Goal: Task Accomplishment & Management: Complete application form

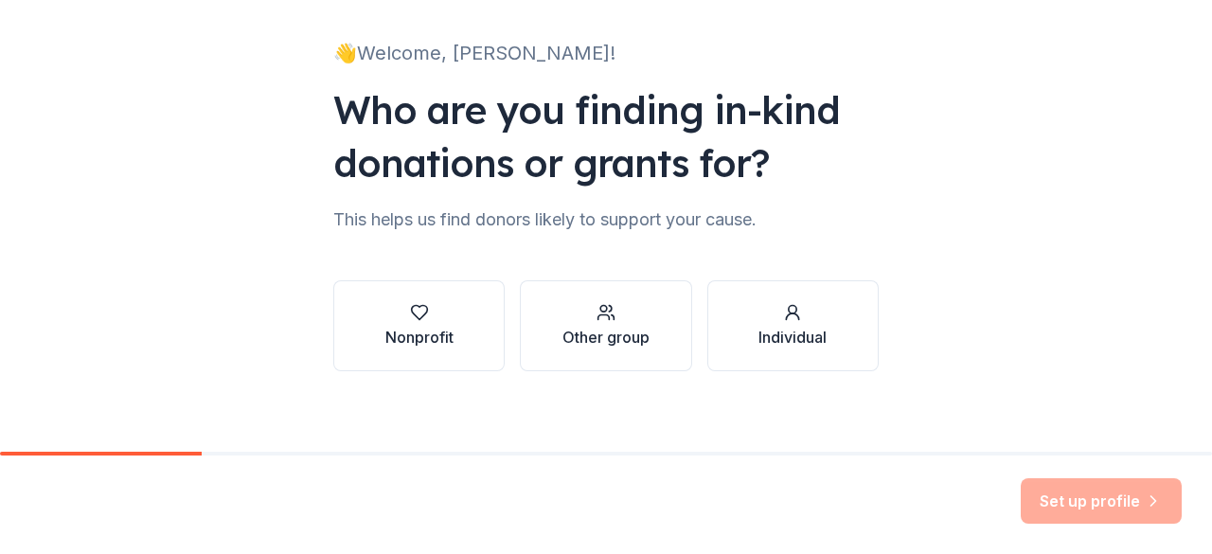
scroll to position [123, 0]
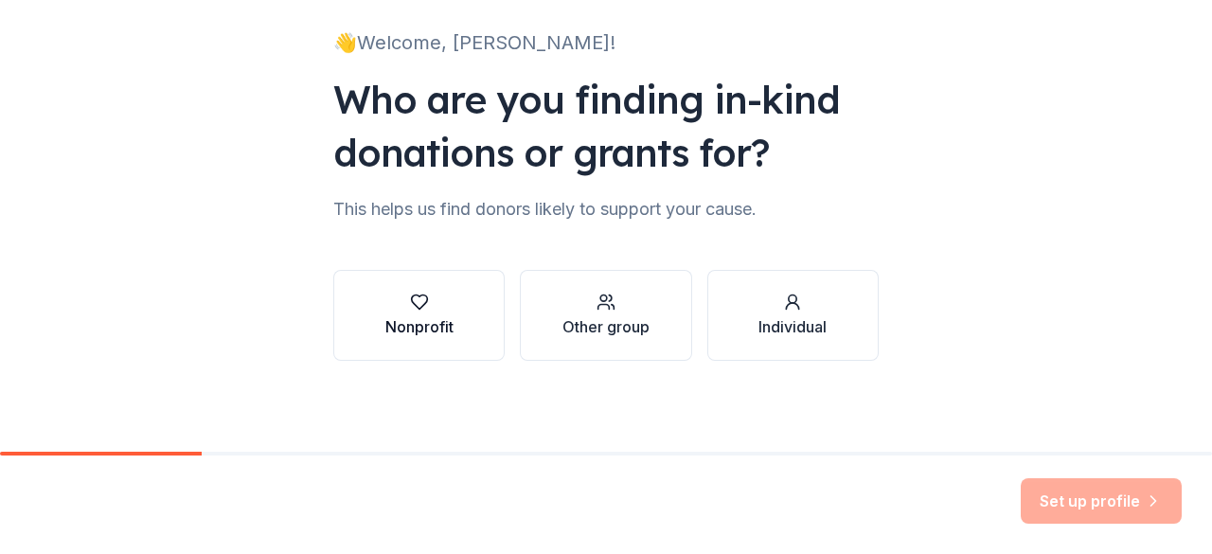
click at [460, 313] on button "Nonprofit" at bounding box center [418, 315] width 171 height 91
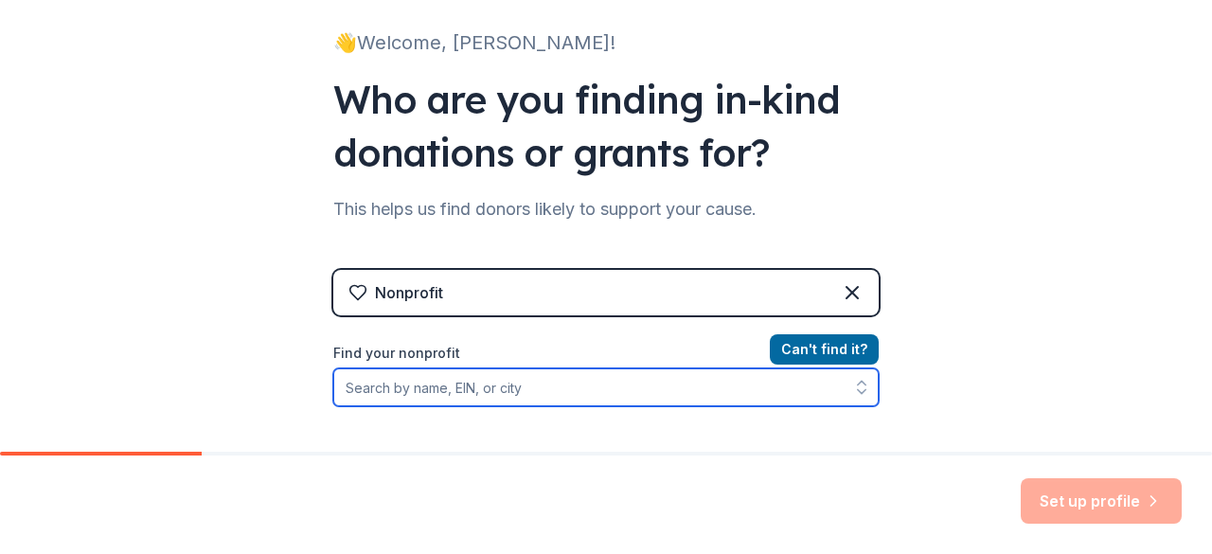
click at [583, 397] on input "Find your nonprofit" at bounding box center [605, 387] width 545 height 38
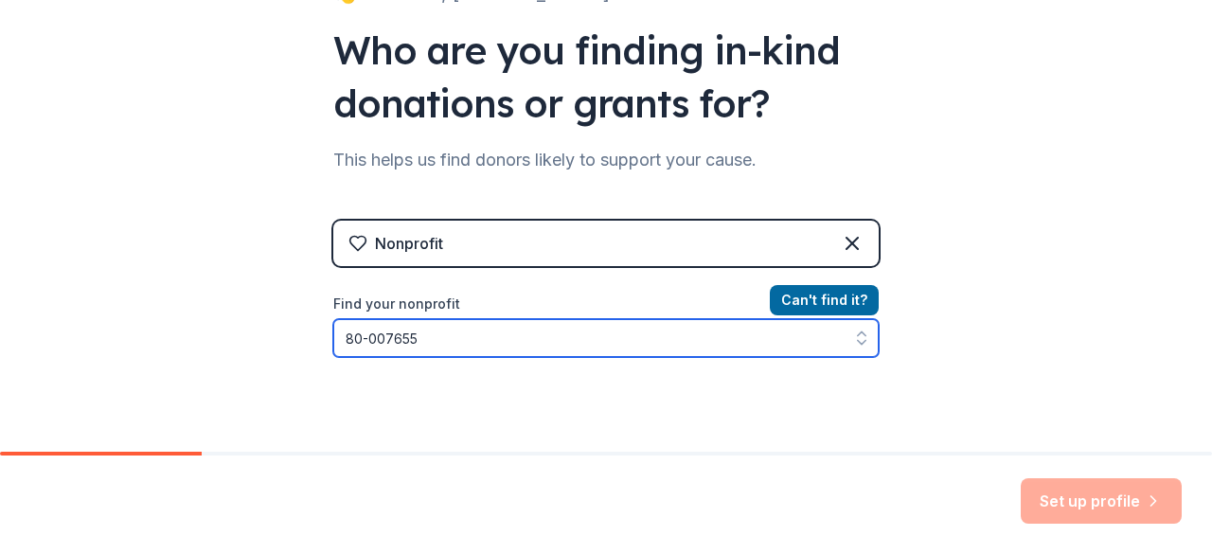
type input "[US_EMPLOYER_IDENTIFICATION_NUMBER]"
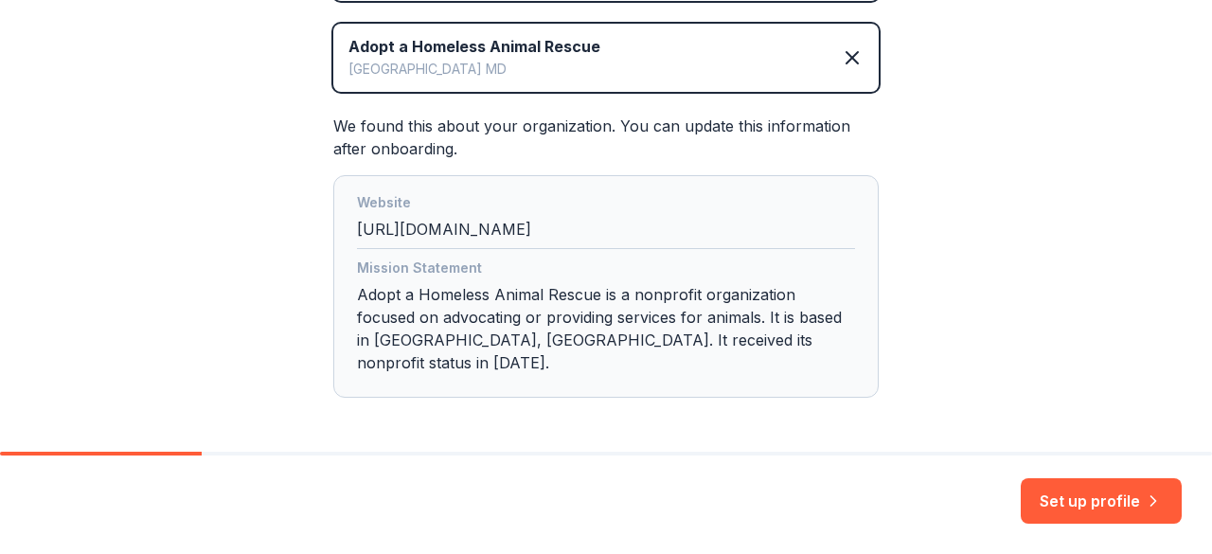
scroll to position [489, 0]
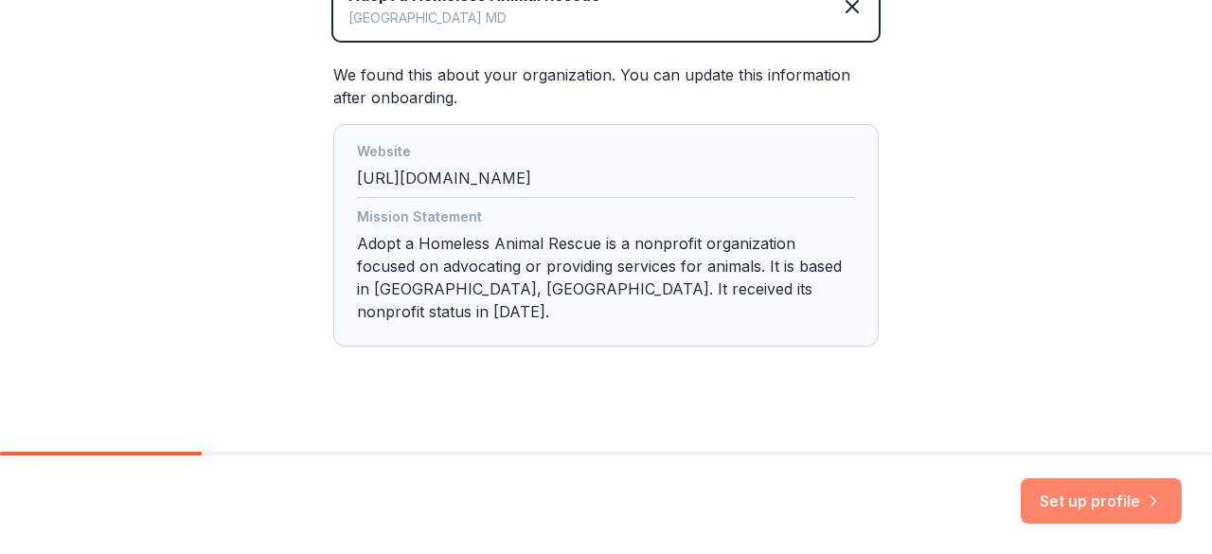
click at [1106, 510] on button "Set up profile" at bounding box center [1101, 500] width 161 height 45
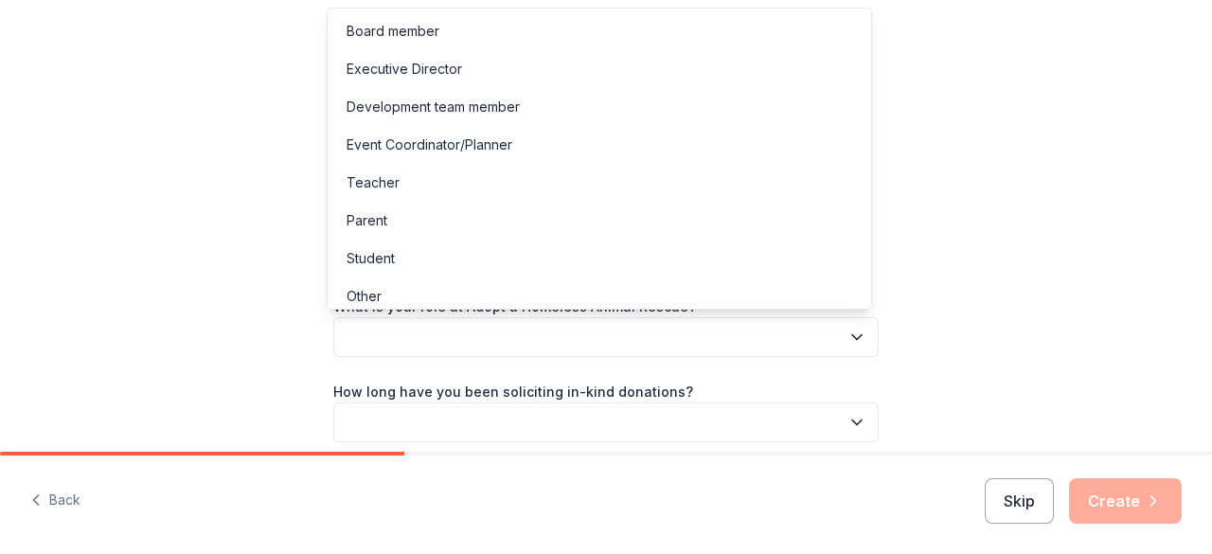
click at [861, 322] on button "button" at bounding box center [605, 337] width 545 height 40
click at [651, 142] on div "Event Coordinator/Planner" at bounding box center [599, 145] width 536 height 38
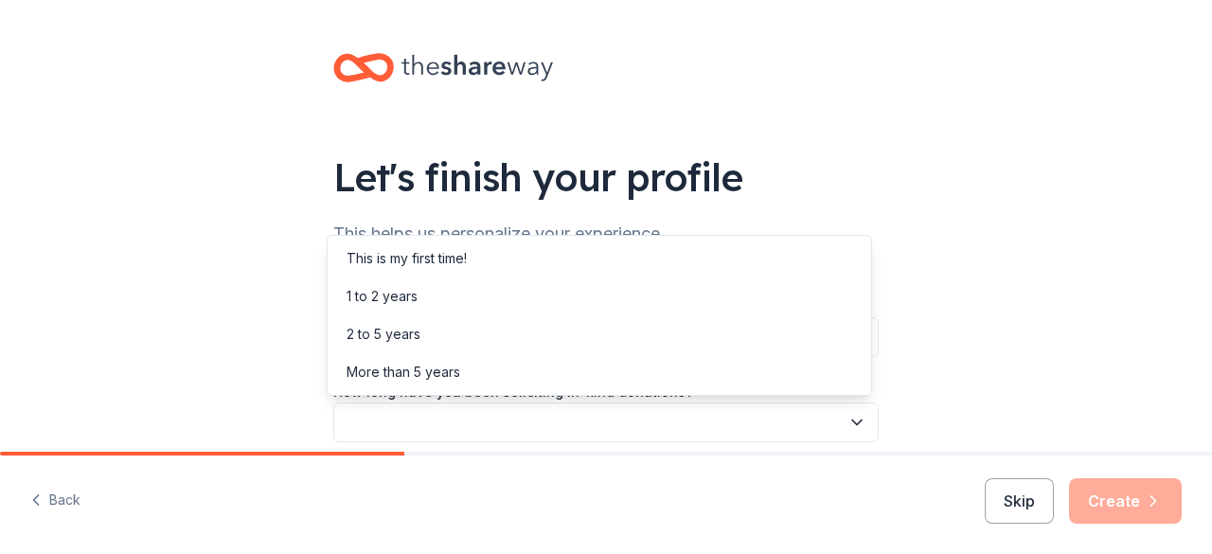
click at [545, 413] on button "button" at bounding box center [605, 422] width 545 height 40
click at [641, 286] on div "1 to 2 years" at bounding box center [599, 296] width 536 height 38
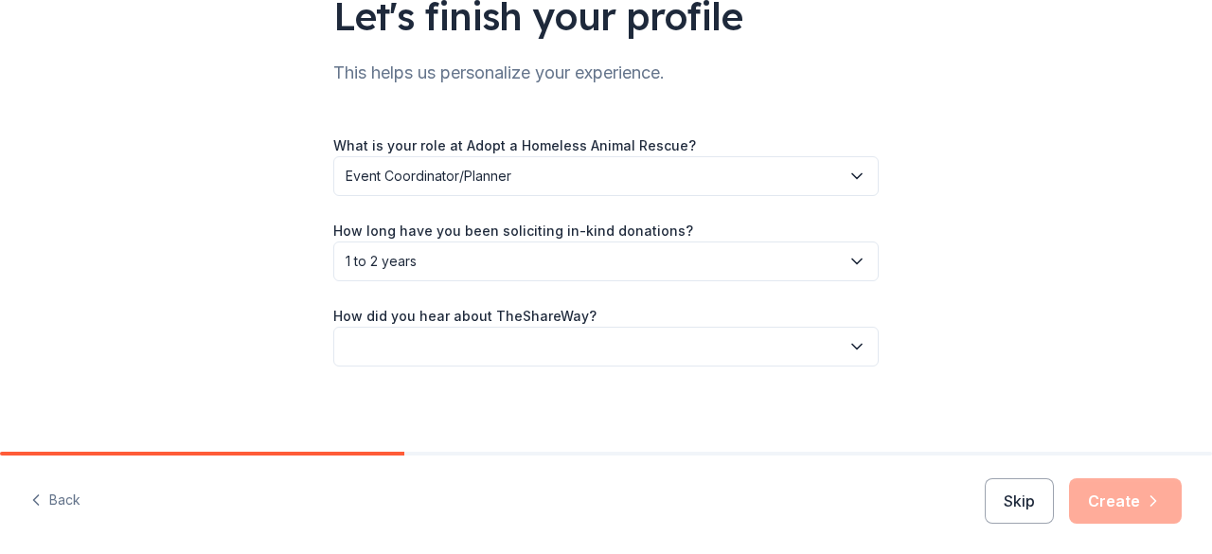
scroll to position [167, 0]
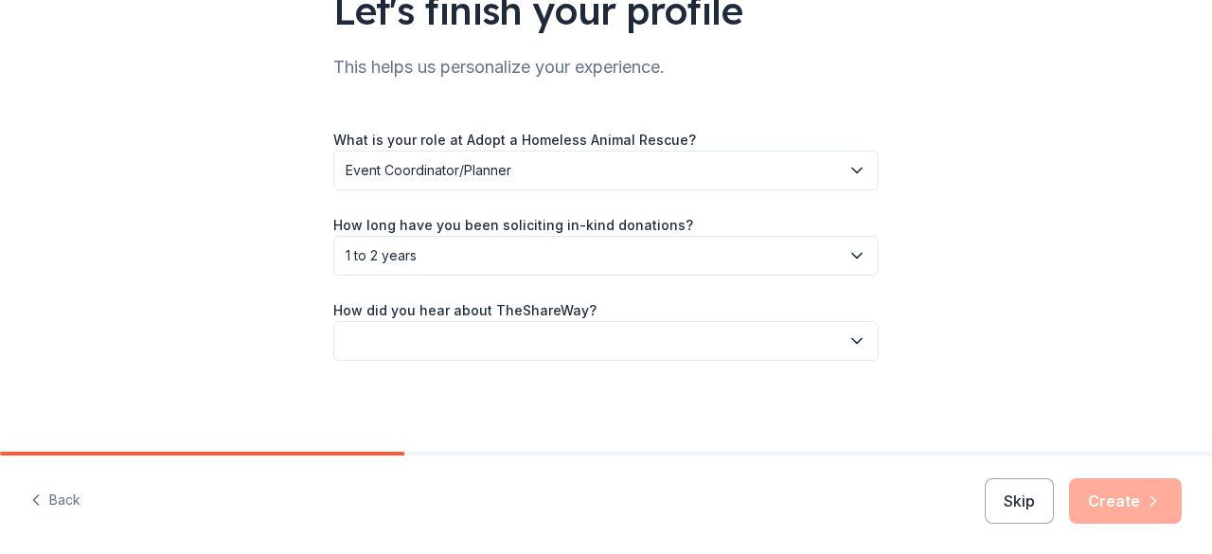
click at [689, 336] on button "button" at bounding box center [605, 341] width 545 height 40
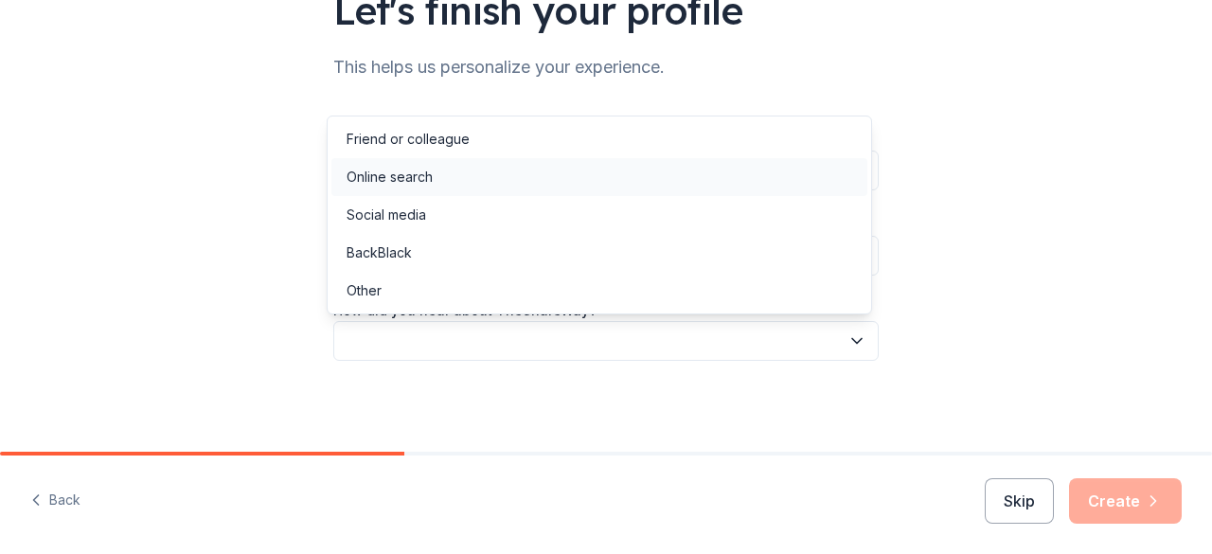
click at [592, 181] on div "Online search" at bounding box center [599, 177] width 536 height 38
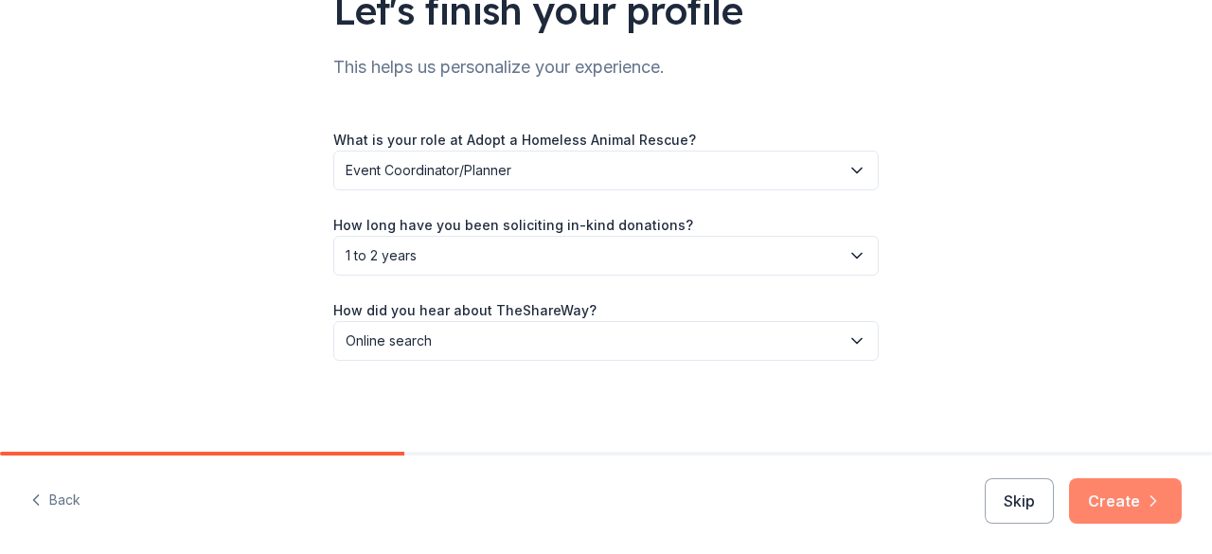
click at [1155, 505] on icon "button" at bounding box center [1153, 500] width 19 height 19
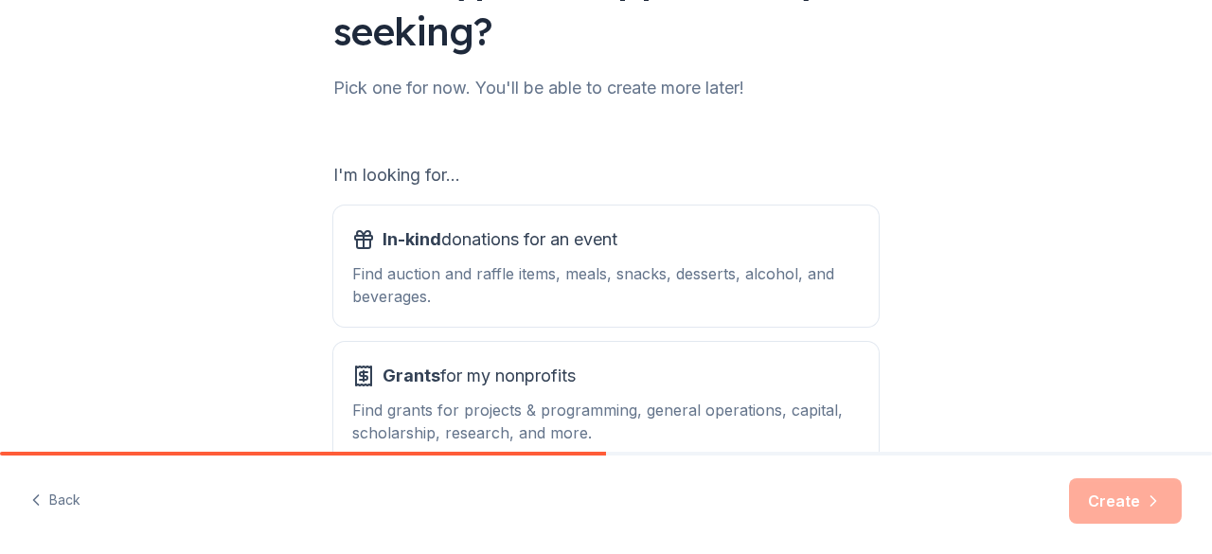
scroll to position [312, 0]
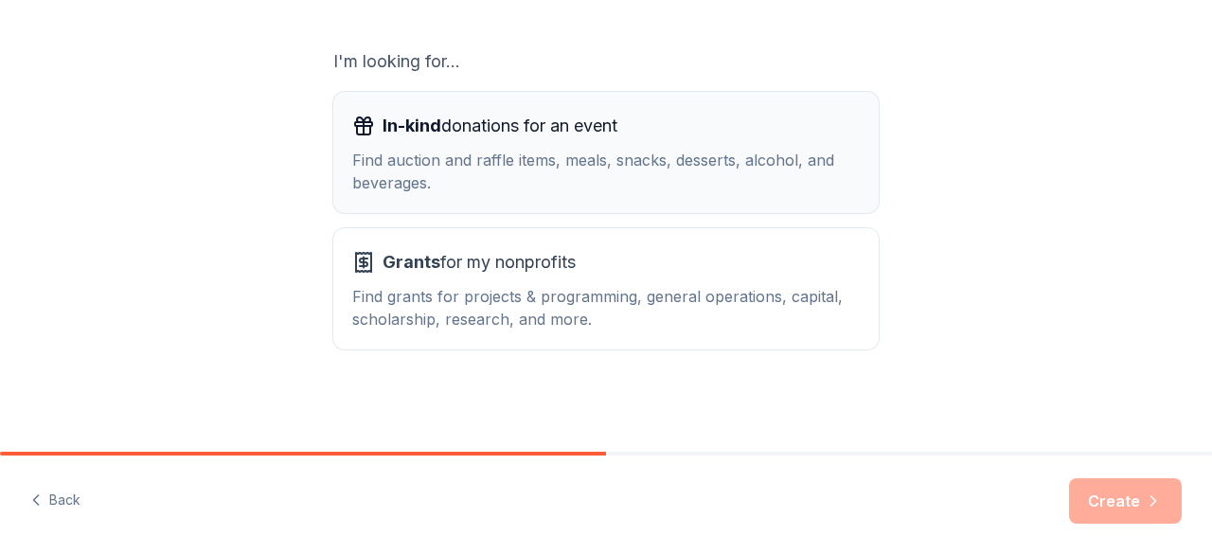
click at [644, 185] on div "Find auction and raffle items, meals, snacks, desserts, alcohol, and beverages." at bounding box center [606, 171] width 508 height 45
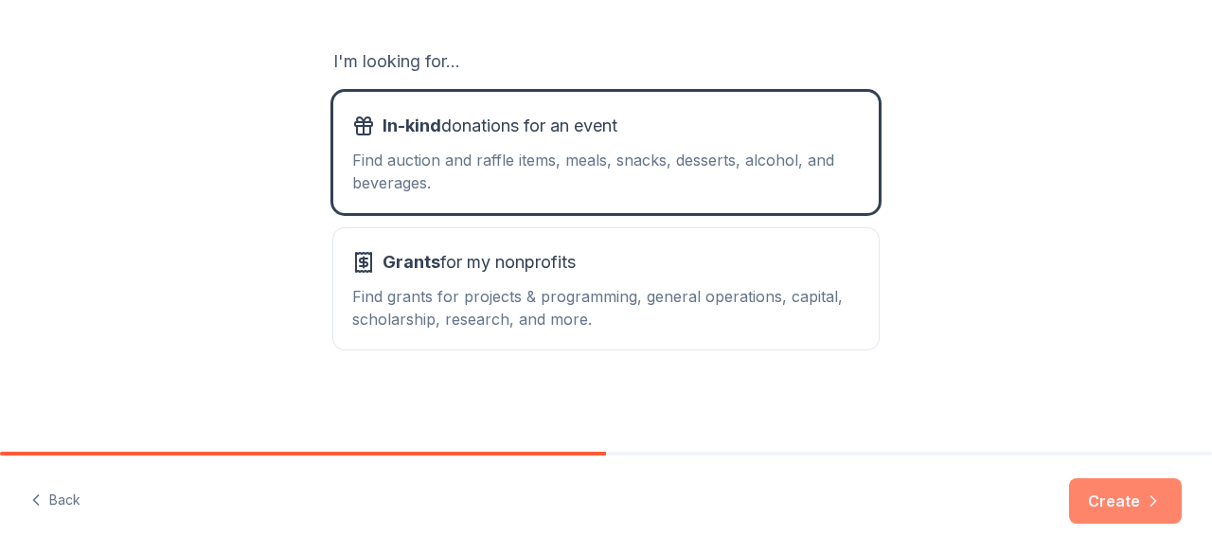
click at [1104, 512] on button "Create" at bounding box center [1125, 500] width 113 height 45
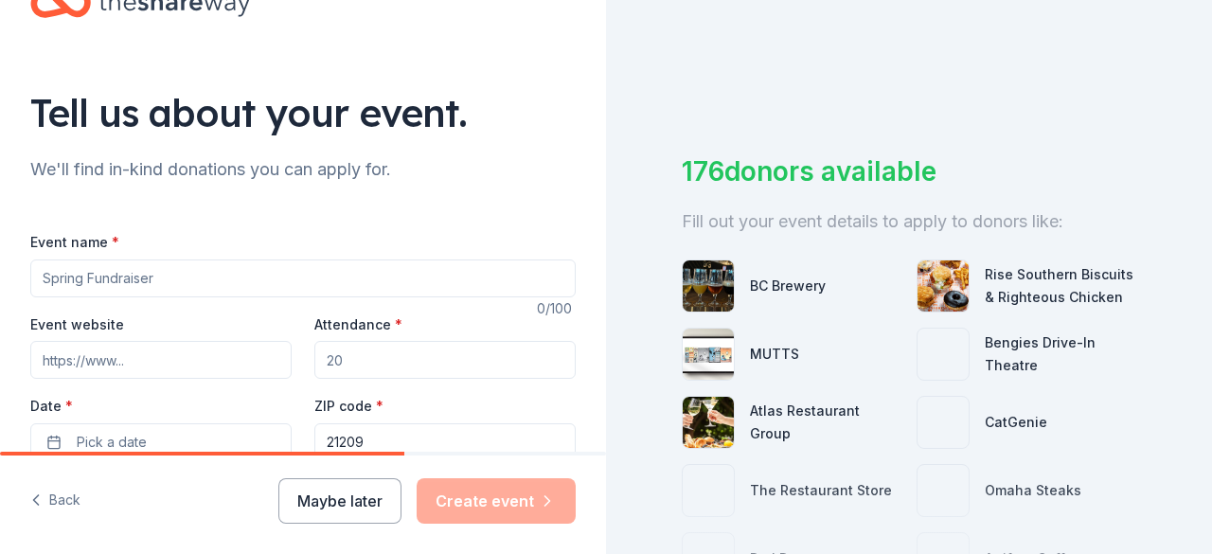
scroll to position [91, 0]
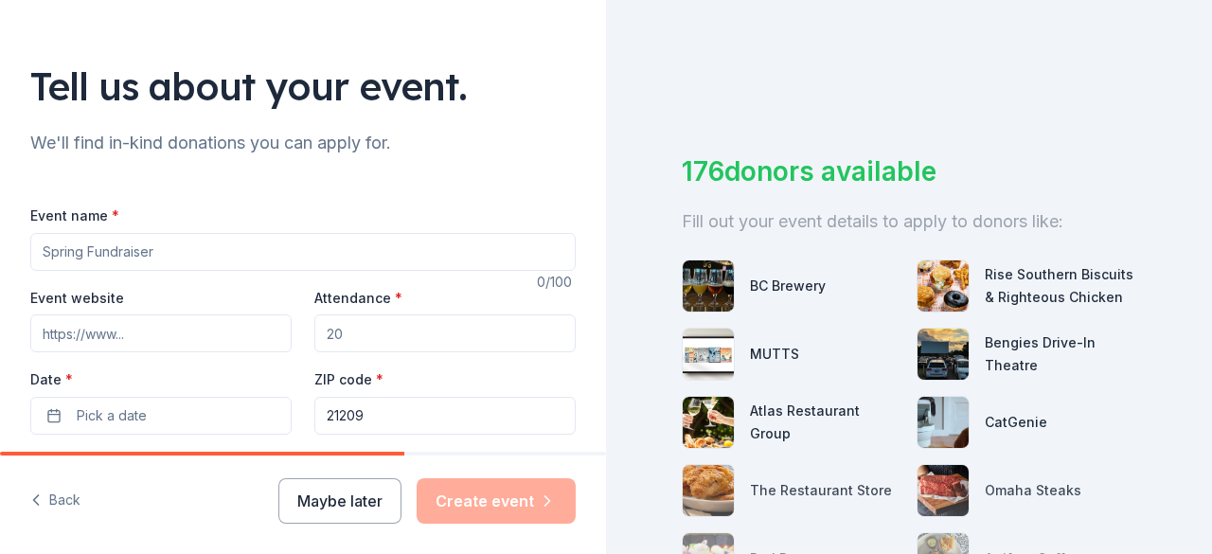
click at [239, 245] on input "Event name *" at bounding box center [302, 252] width 545 height 38
type input "Fall Online Auction"
click at [215, 341] on input "Event website" at bounding box center [160, 333] width 261 height 38
type input "www.aaha-rescue.org"
click at [360, 326] on input "Attendance *" at bounding box center [444, 333] width 261 height 38
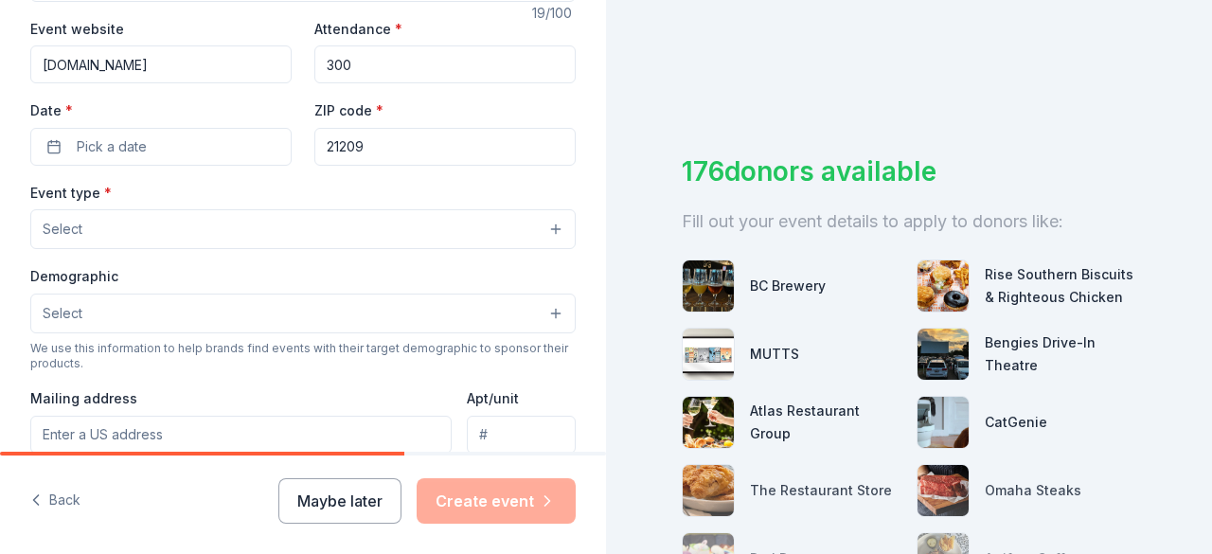
scroll to position [375, 0]
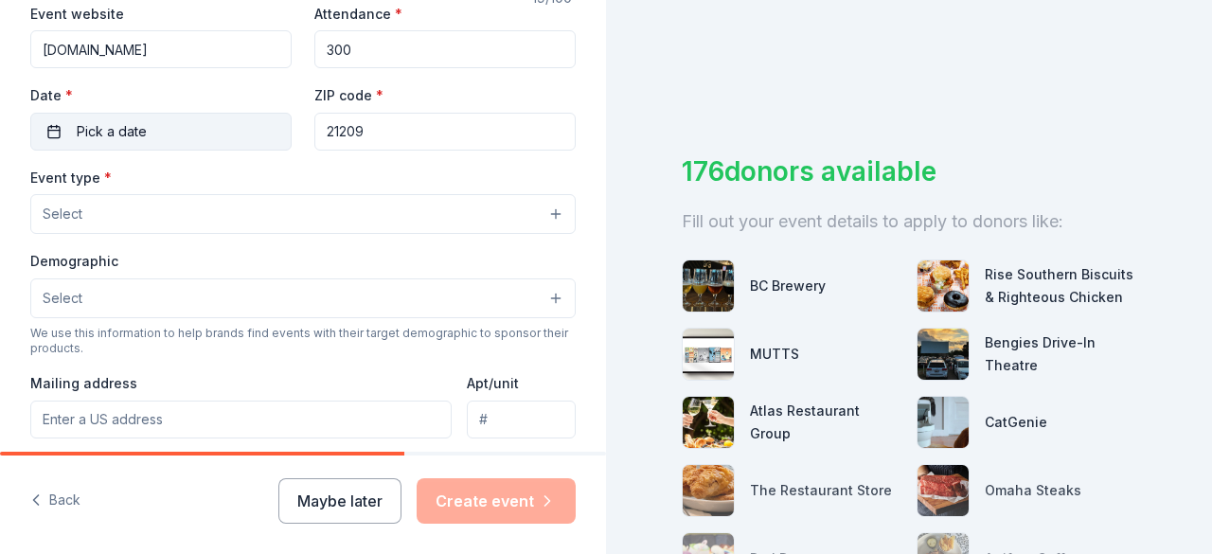
type input "300"
click at [169, 134] on button "Pick a date" at bounding box center [160, 132] width 261 height 38
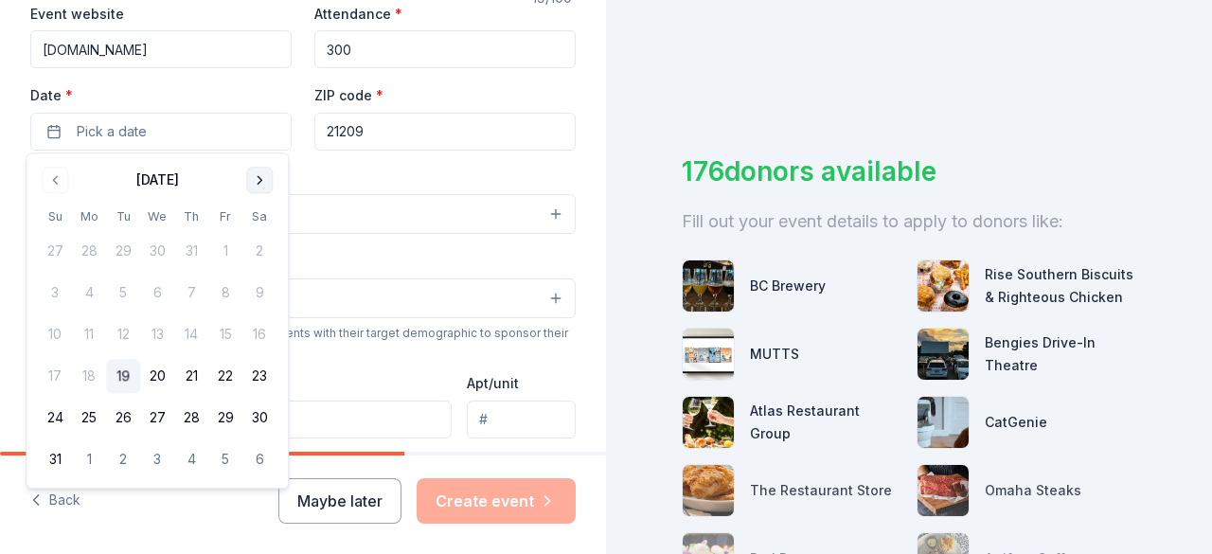
click at [252, 174] on button "Go to next month" at bounding box center [259, 180] width 27 height 27
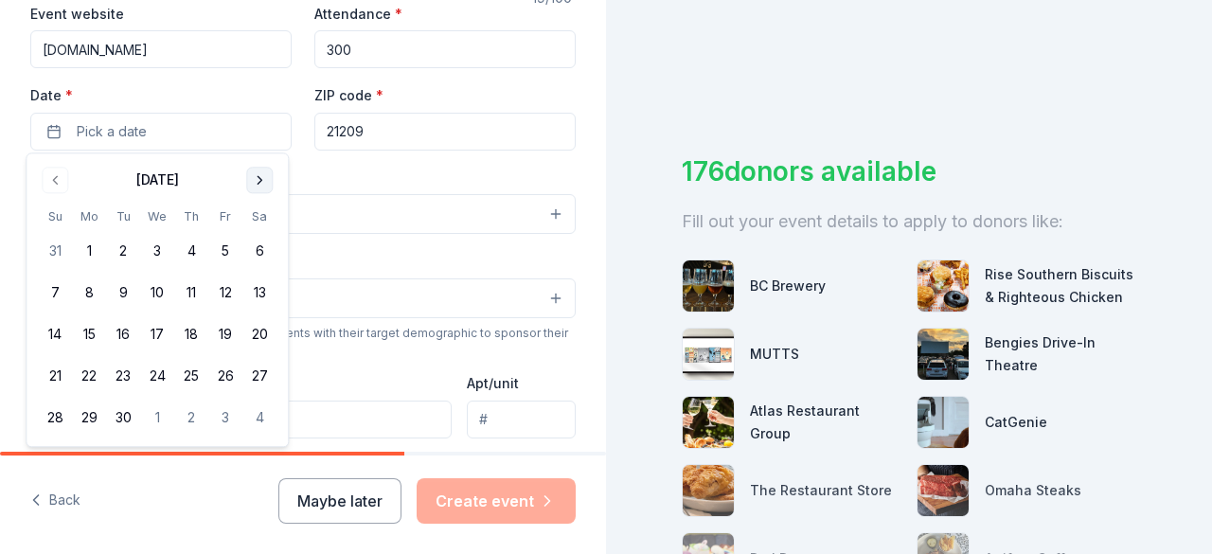
click at [252, 174] on button "Go to next month" at bounding box center [259, 180] width 27 height 27
click at [193, 416] on button "30" at bounding box center [191, 418] width 34 height 34
click at [401, 145] on input "21209" at bounding box center [444, 132] width 261 height 38
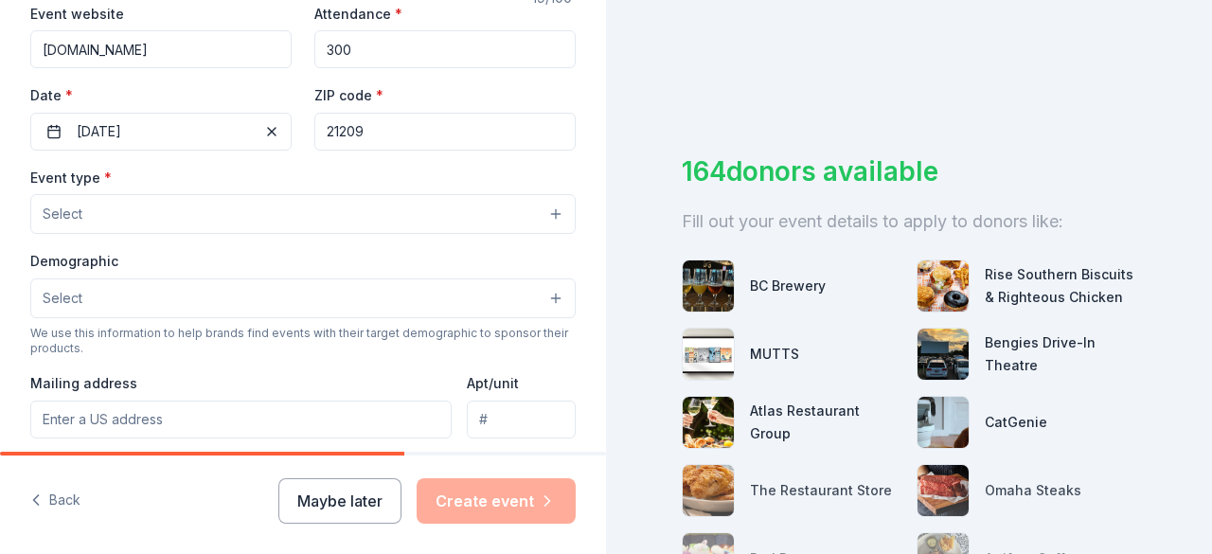
click at [329, 209] on button "Select" at bounding box center [302, 214] width 545 height 40
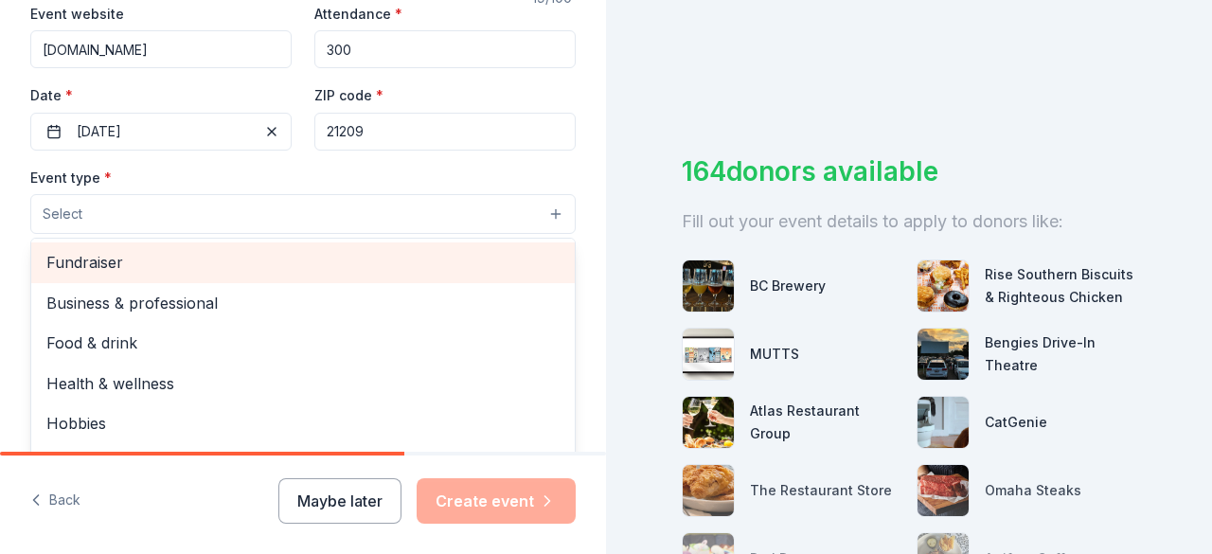
click at [424, 260] on span "Fundraiser" at bounding box center [302, 262] width 513 height 25
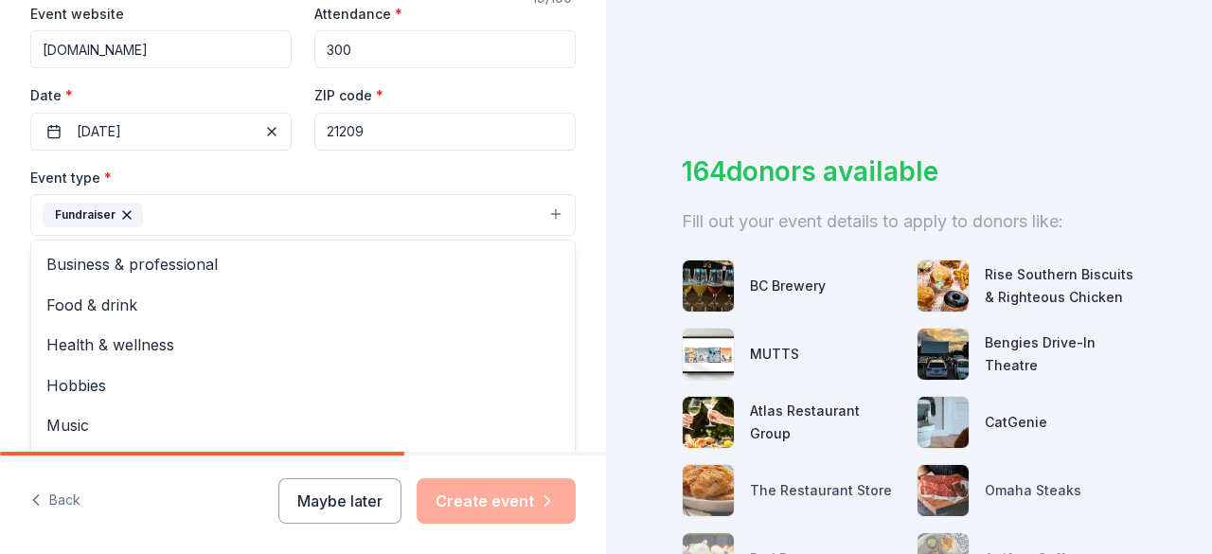
click at [508, 182] on div "Event type * Fundraiser Business & professional Food & drink Health & wellness …" at bounding box center [302, 201] width 545 height 71
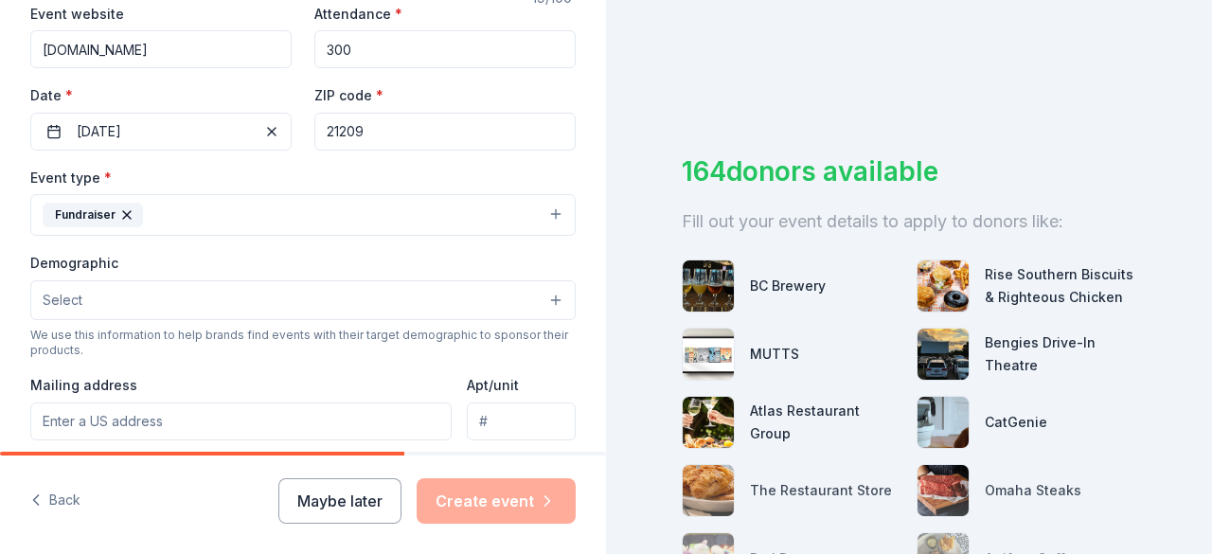
click at [466, 218] on button "Fundraiser" at bounding box center [302, 215] width 545 height 42
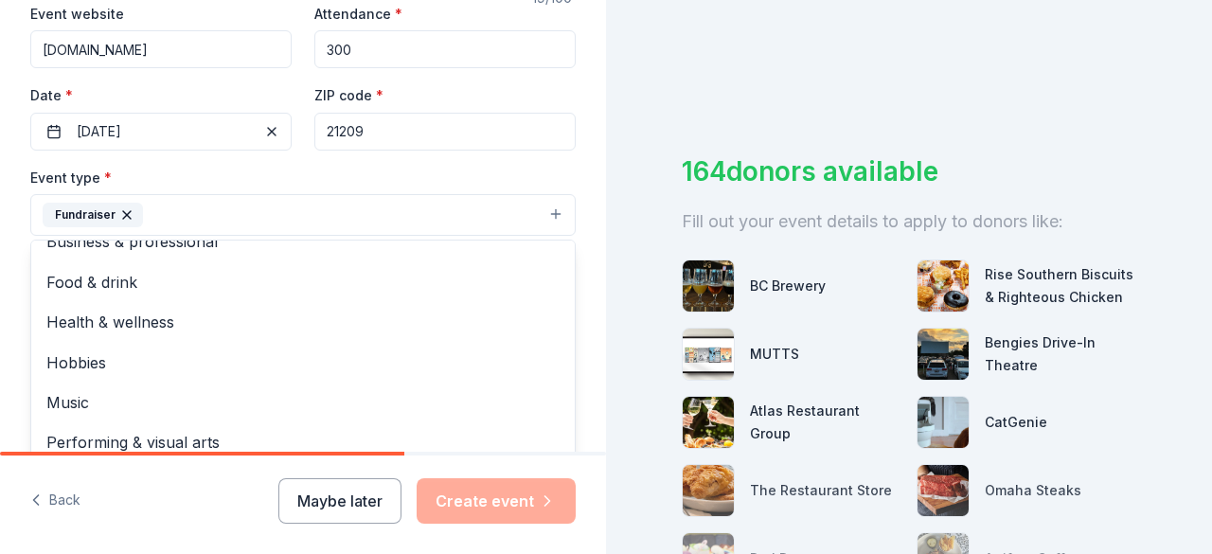
scroll to position [0, 0]
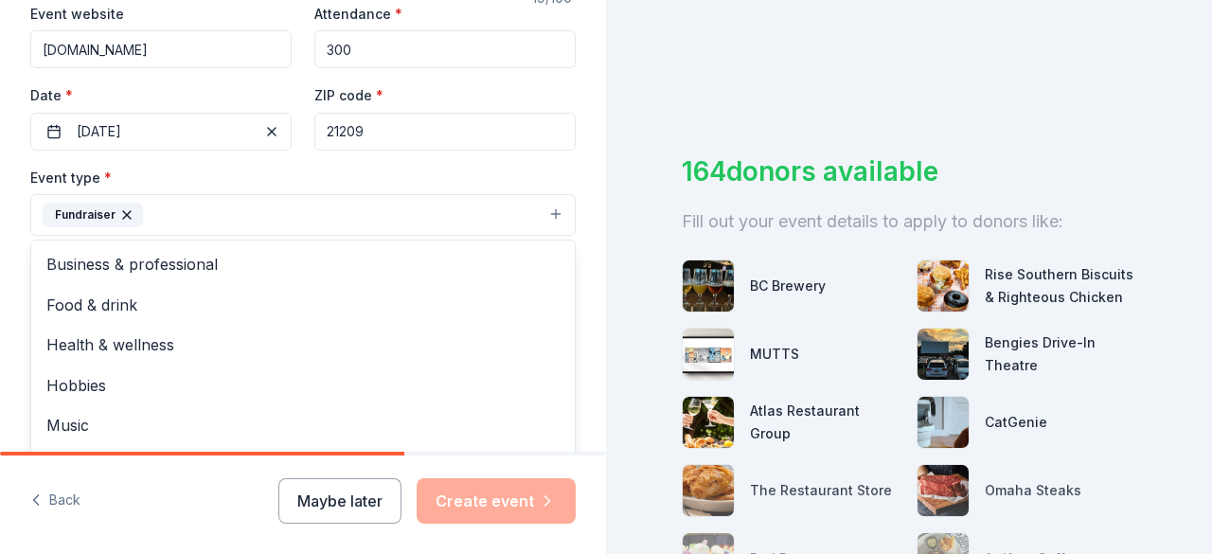
click at [514, 176] on div "Event type * Fundraiser Business & professional Food & drink Health & wellness …" at bounding box center [302, 201] width 545 height 71
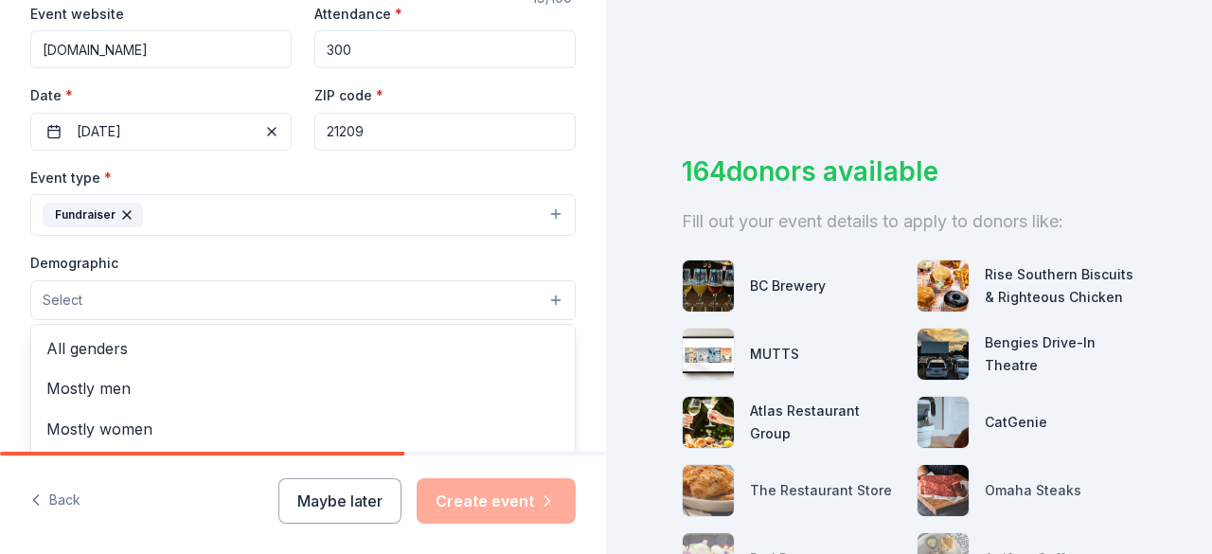
click at [322, 293] on button "Select" at bounding box center [302, 300] width 545 height 40
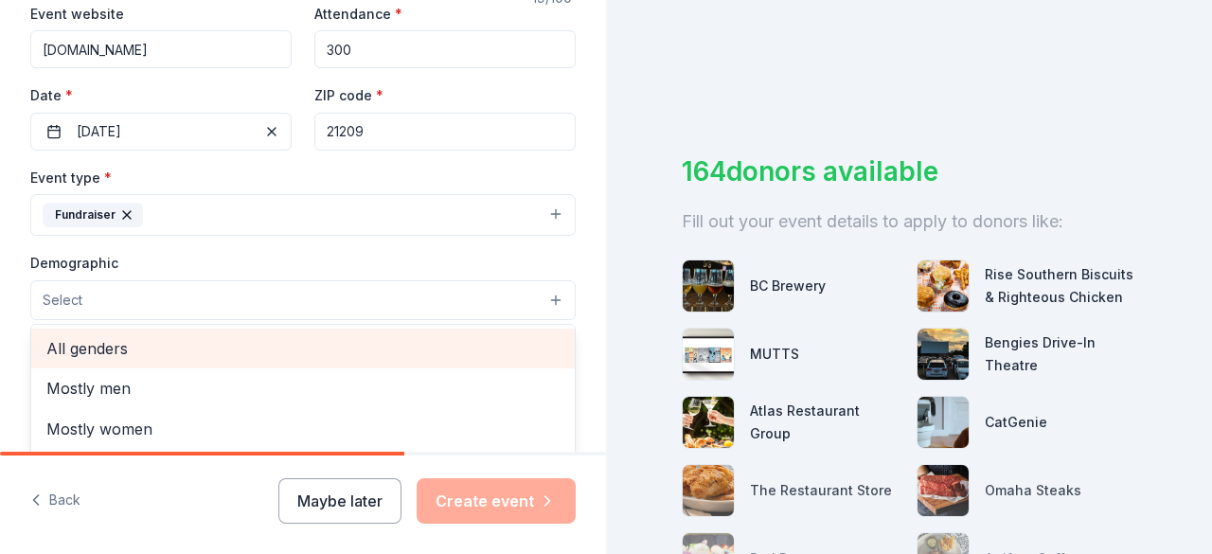
click at [322, 344] on span "All genders" at bounding box center [302, 348] width 513 height 25
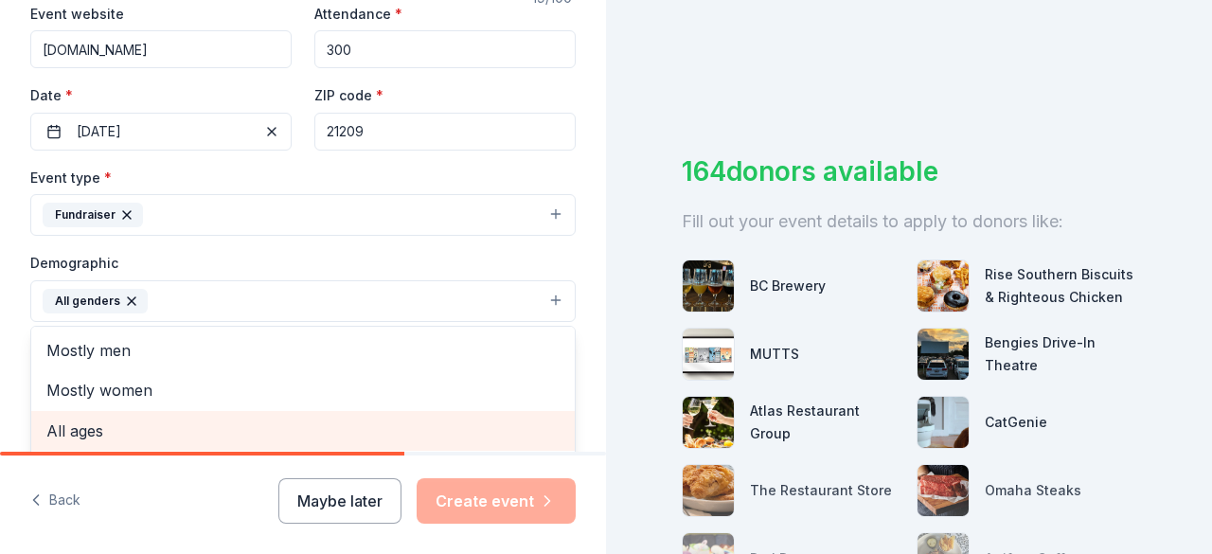
click at [475, 424] on span "All ages" at bounding box center [302, 431] width 513 height 25
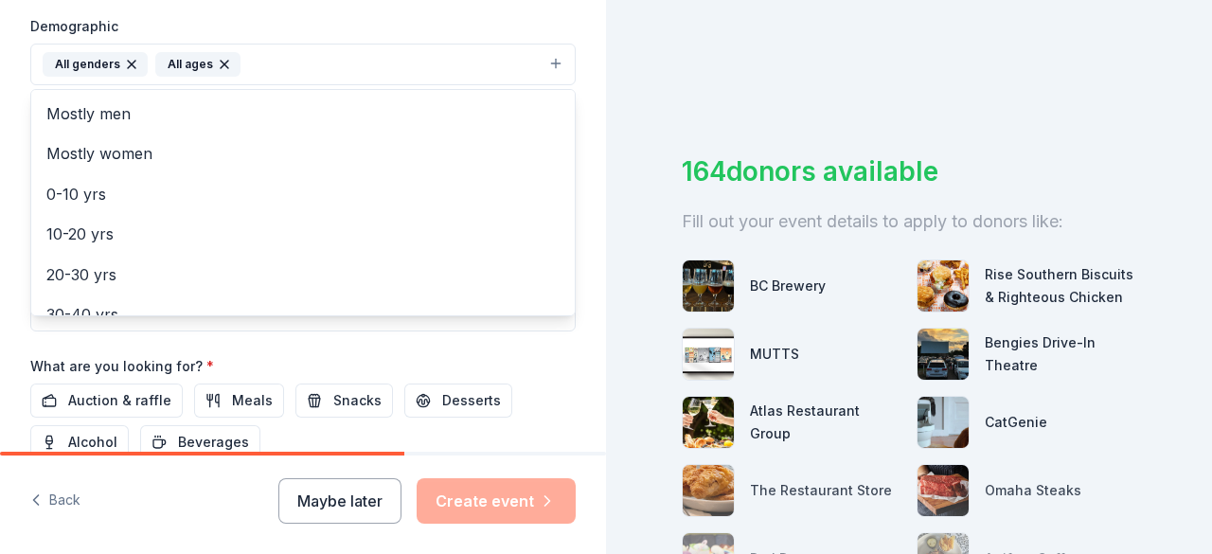
scroll to position [608, 0]
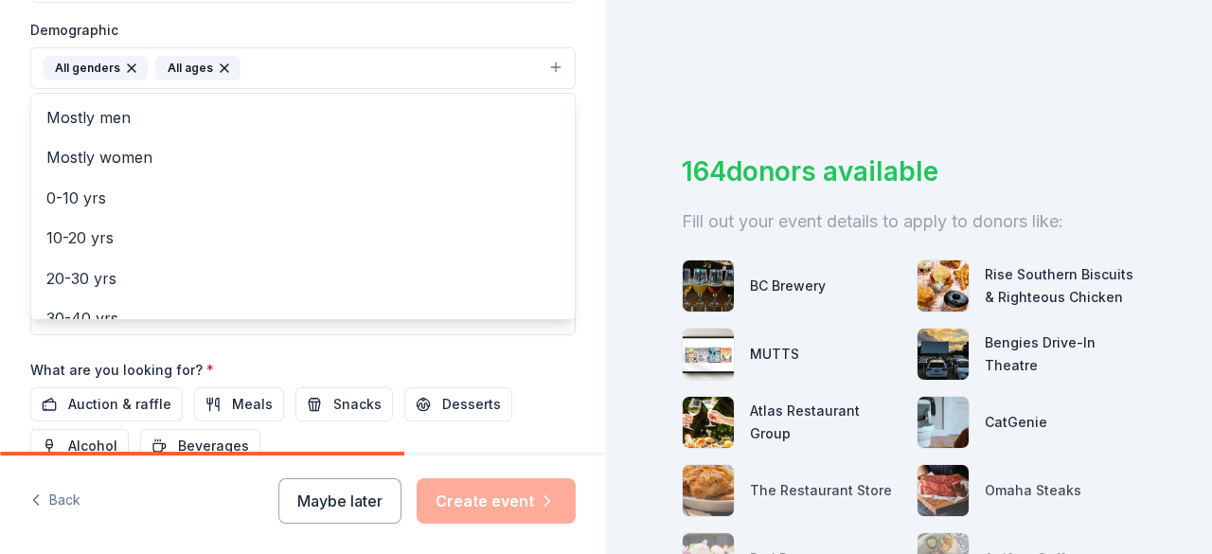
click at [581, 221] on div "Tell us about your event. We'll find in-kind donations you can apply for. Event…" at bounding box center [303, 24] width 606 height 1264
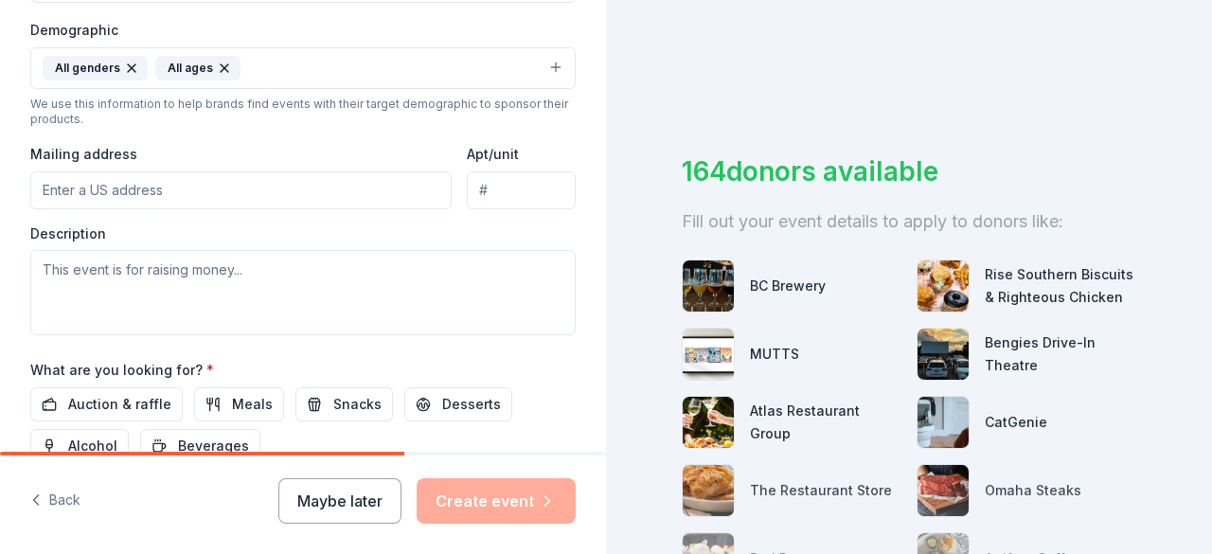
click at [326, 188] on input "Mailing address" at bounding box center [240, 190] width 421 height 38
click at [305, 187] on input "Mailing address" at bounding box center [240, 190] width 421 height 38
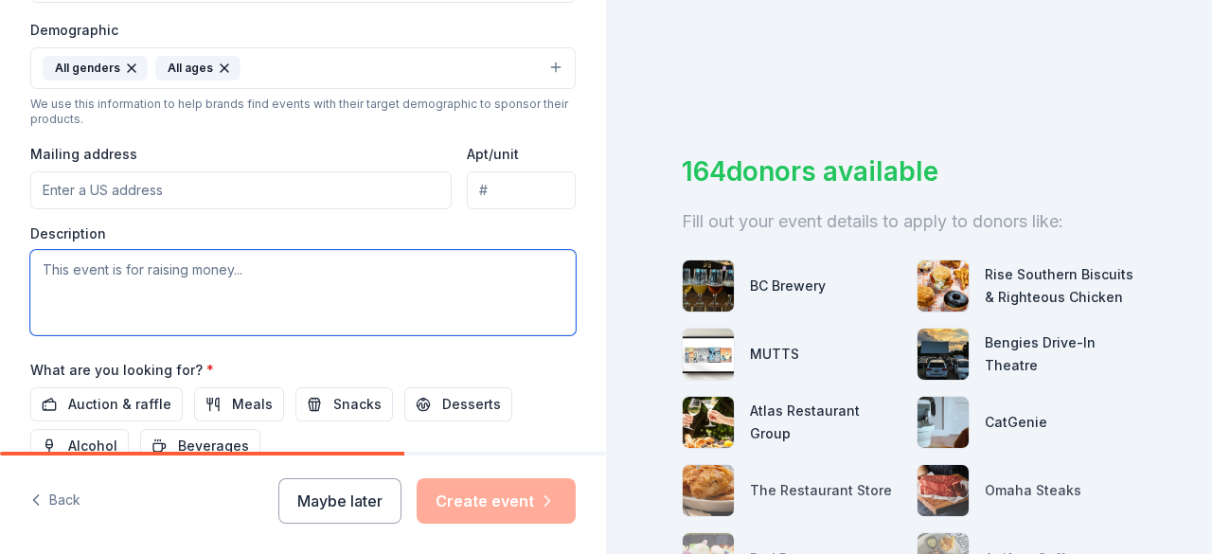
click at [360, 279] on textarea at bounding box center [302, 292] width 545 height 85
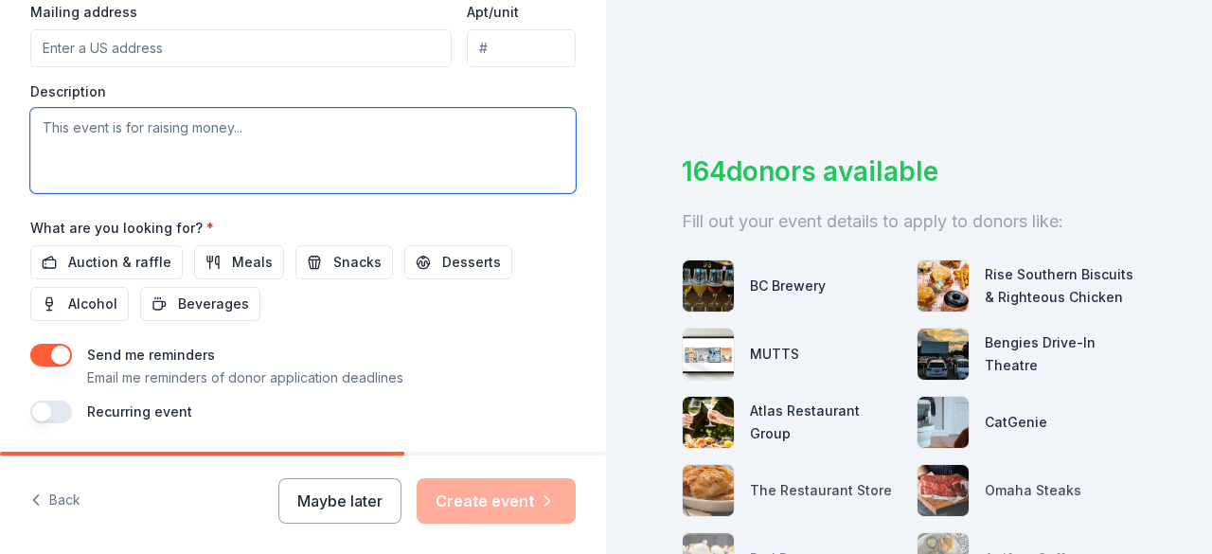
scroll to position [752, 0]
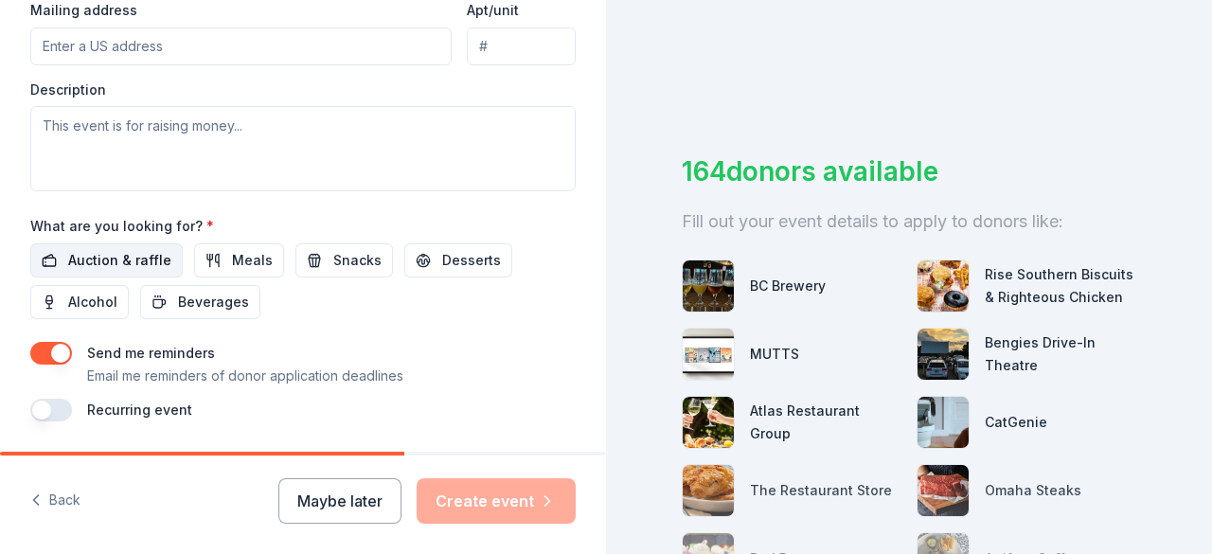
click at [119, 254] on span "Auction & raffle" at bounding box center [119, 260] width 103 height 23
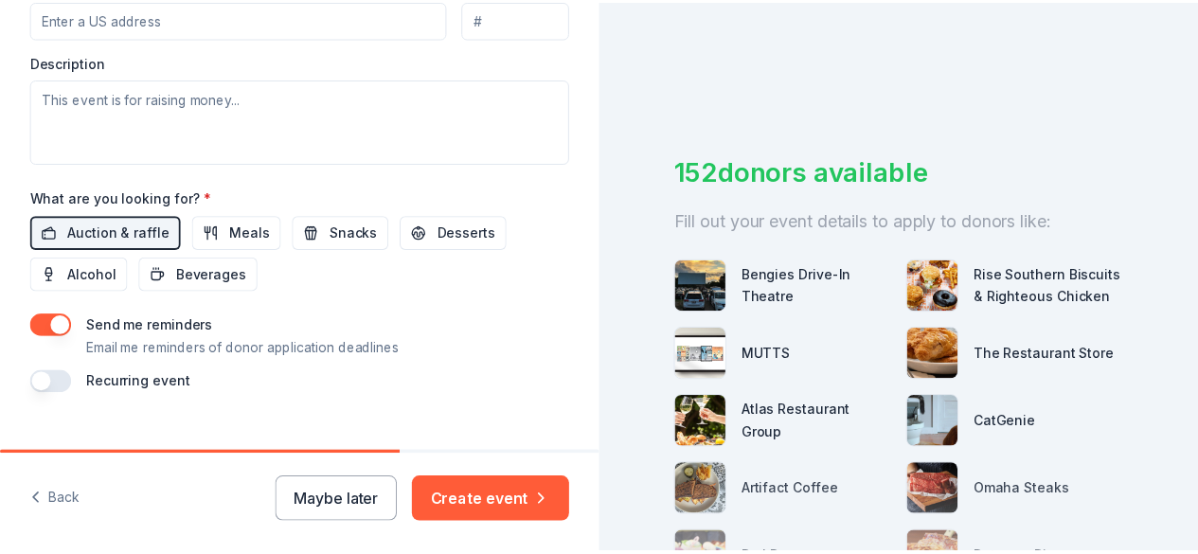
scroll to position [807, 0]
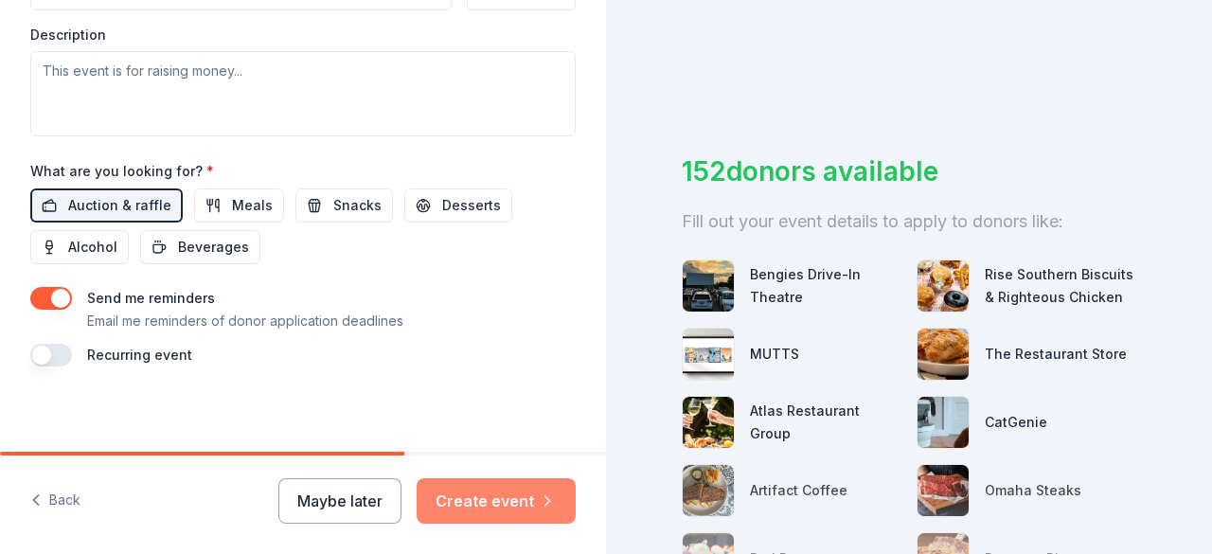
click at [498, 499] on button "Create event" at bounding box center [496, 500] width 159 height 45
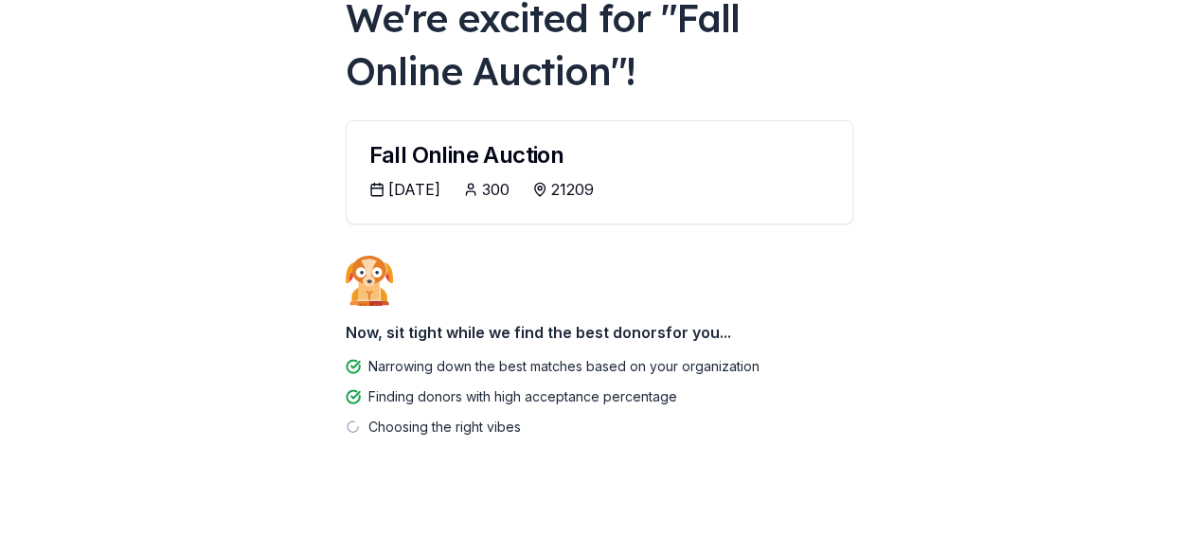
scroll to position [137, 0]
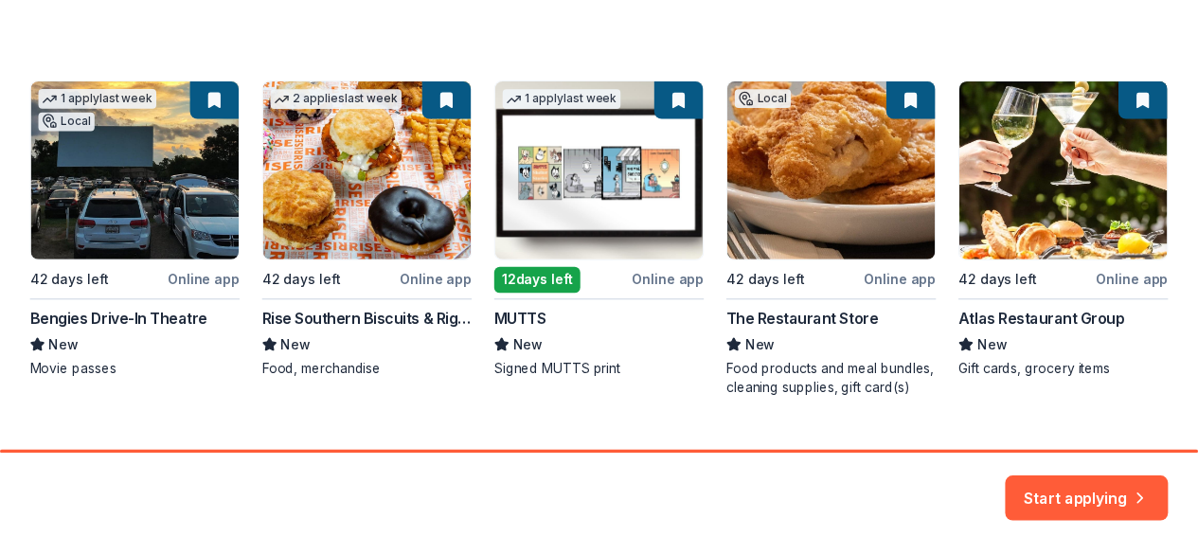
scroll to position [344, 0]
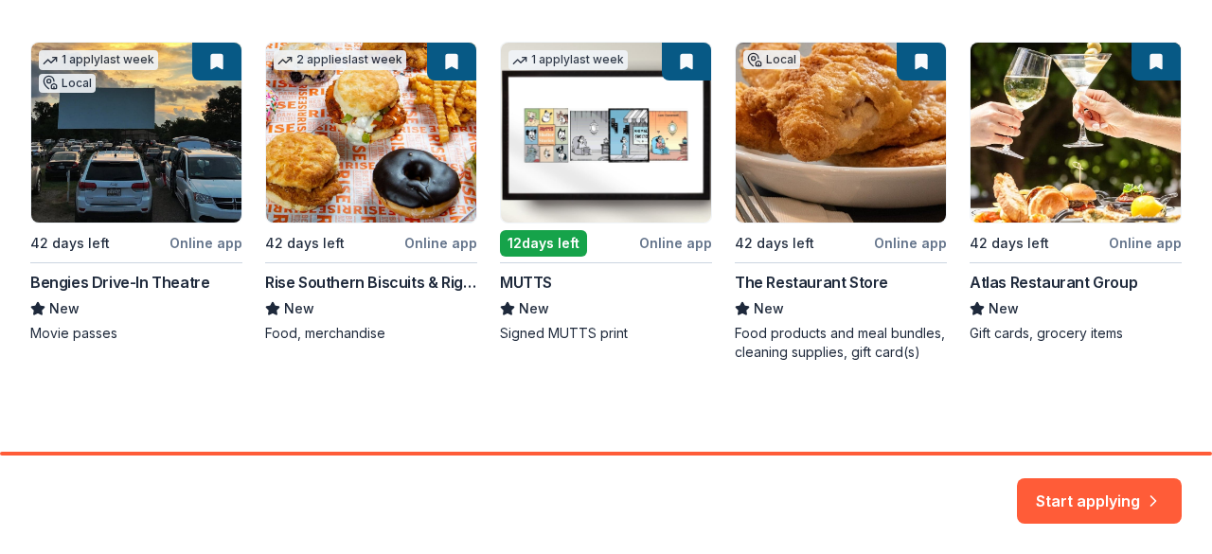
click at [144, 196] on div "1 apply last week Local 42 days left Online app Bengies Drive-In Theatre New Mo…" at bounding box center [605, 202] width 1151 height 320
click at [1073, 491] on button "Start applying" at bounding box center [1099, 489] width 165 height 45
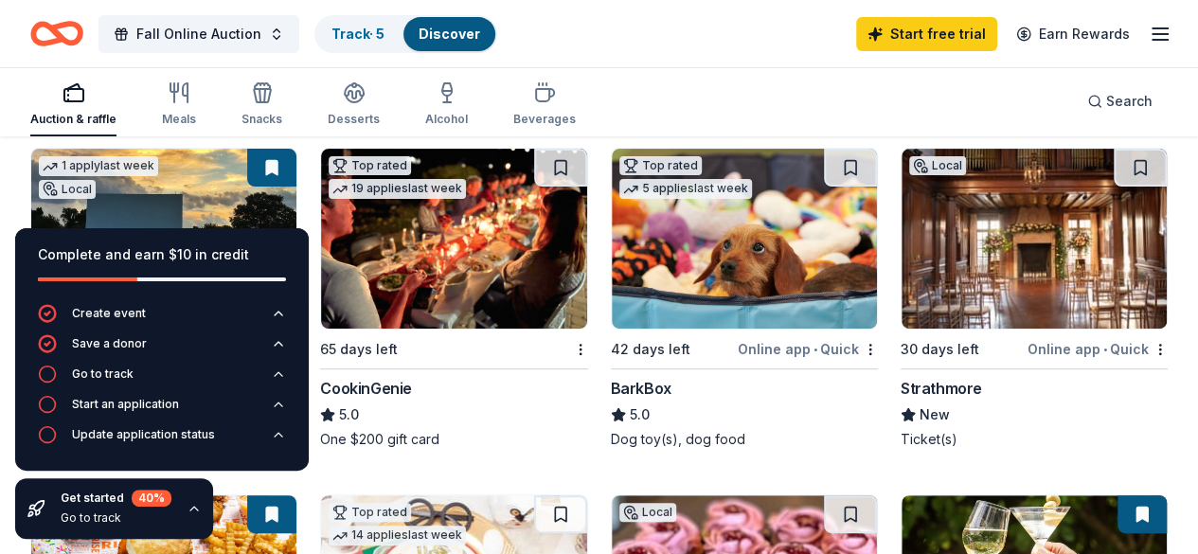
scroll to position [205, 0]
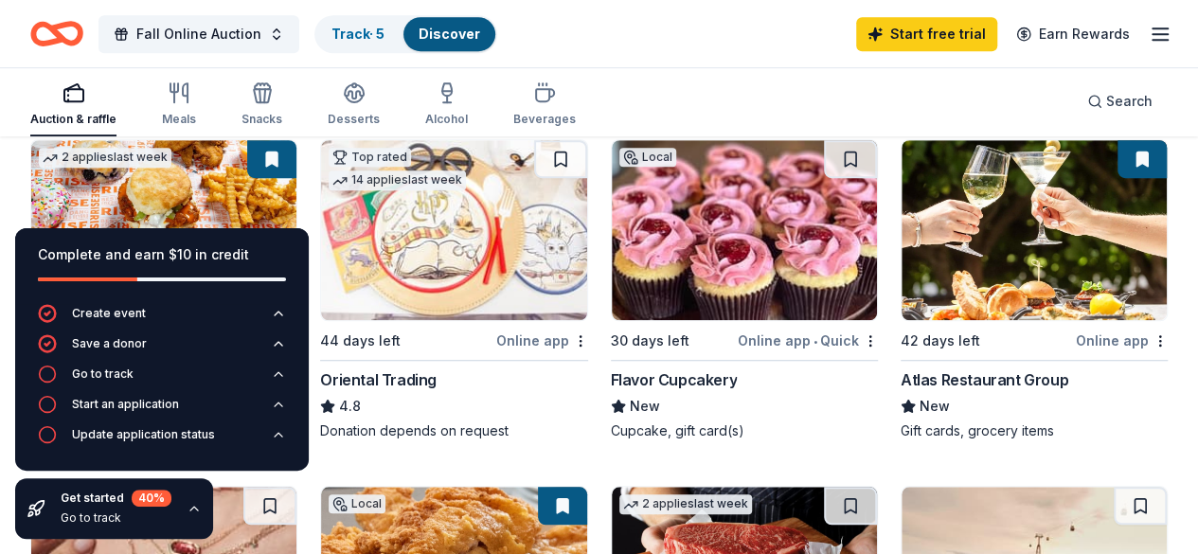
scroll to position [549, 0]
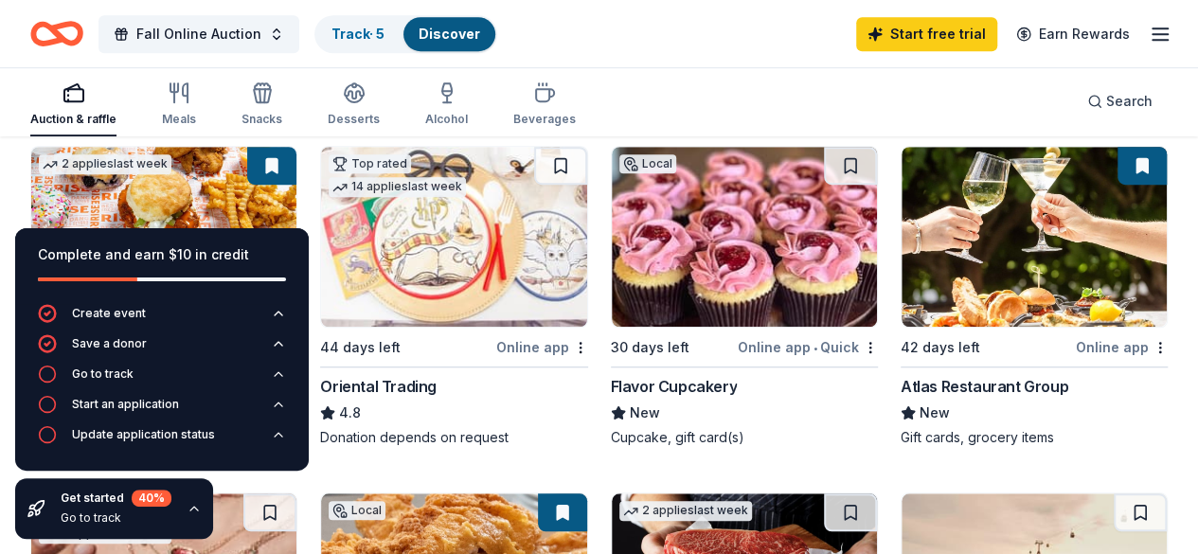
click at [259, 493] on div "Complete and earn $10 in credit Create event Save a donor Go to track Start an …" at bounding box center [162, 383] width 324 height 341
click at [190, 508] on icon "button" at bounding box center [194, 509] width 8 height 4
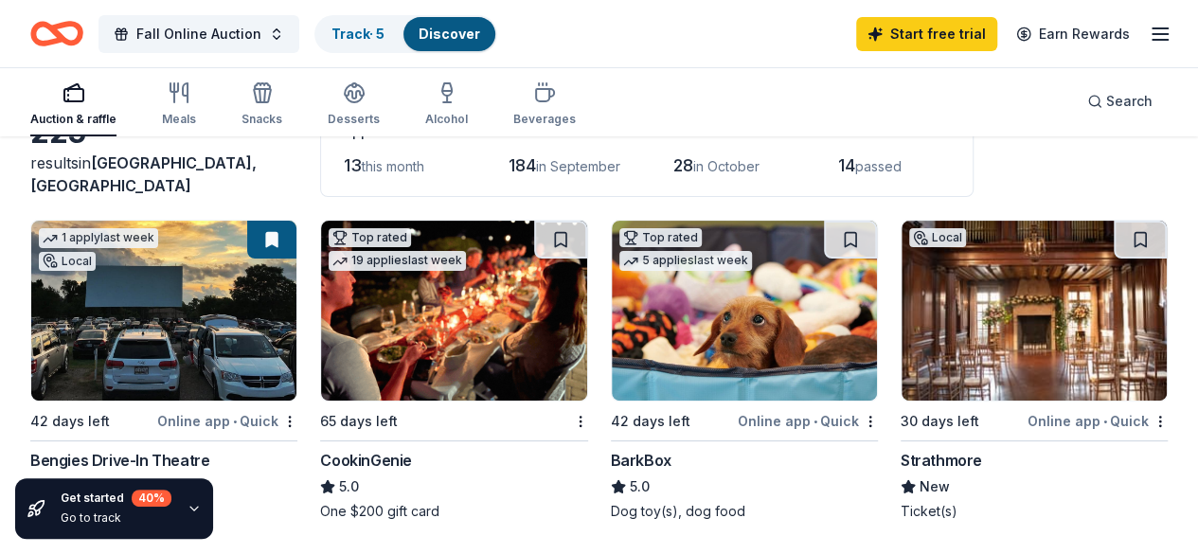
scroll to position [186, 0]
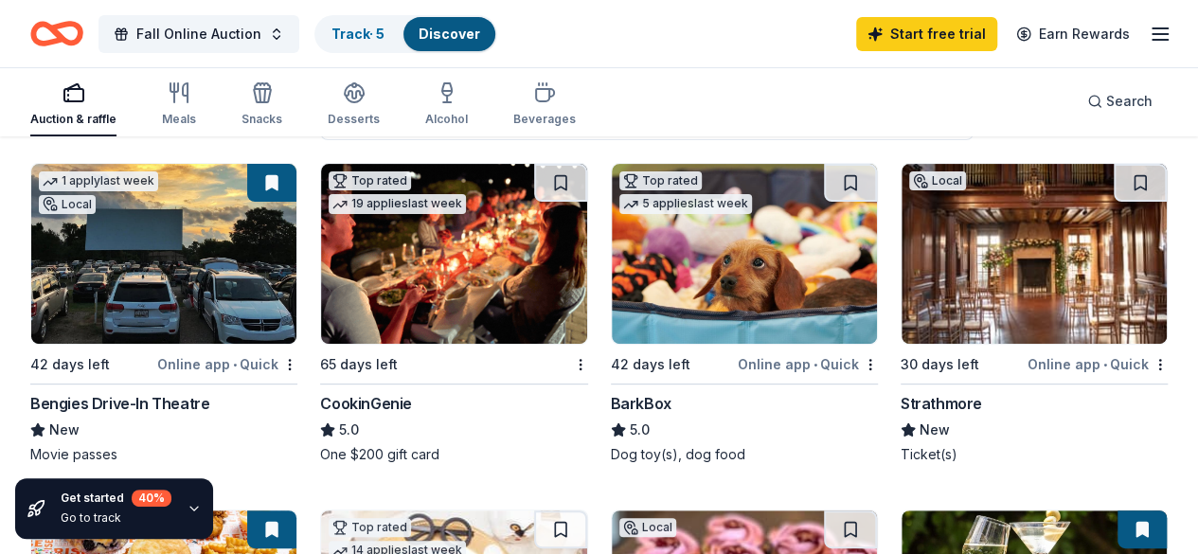
click at [182, 325] on img at bounding box center [163, 254] width 265 height 180
click at [901, 268] on img at bounding box center [1033, 254] width 265 height 180
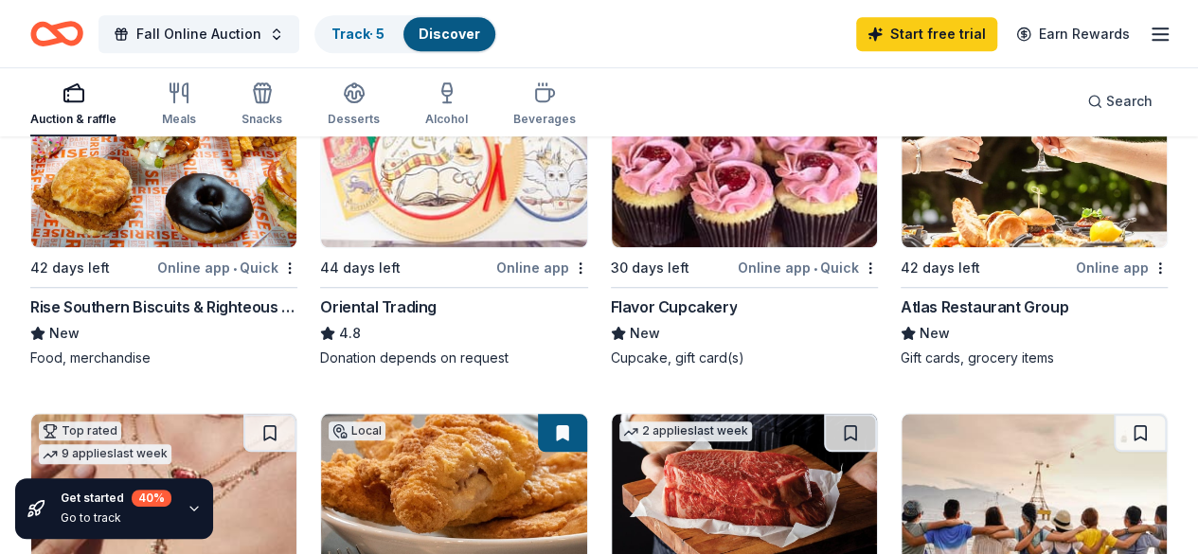
scroll to position [632, 0]
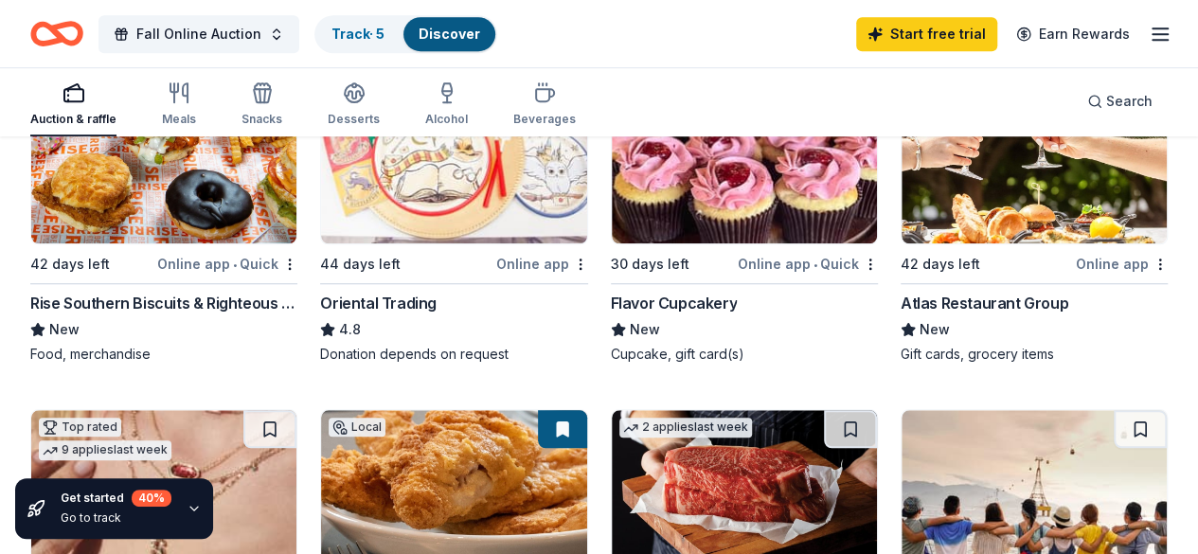
click at [321, 236] on img at bounding box center [453, 153] width 265 height 180
click at [296, 410] on img at bounding box center [163, 500] width 265 height 180
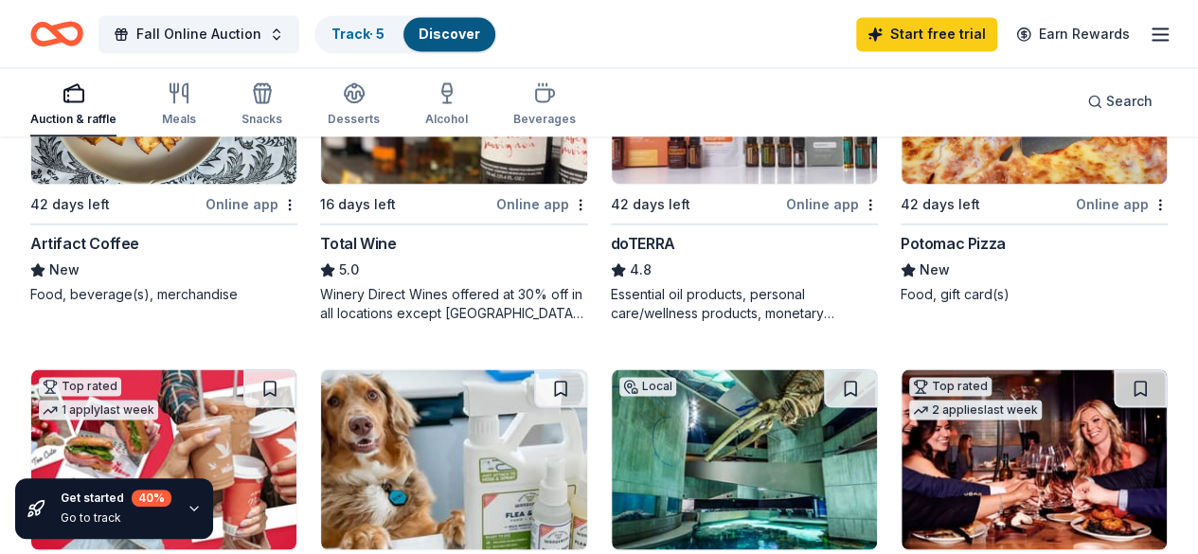
scroll to position [1410, 0]
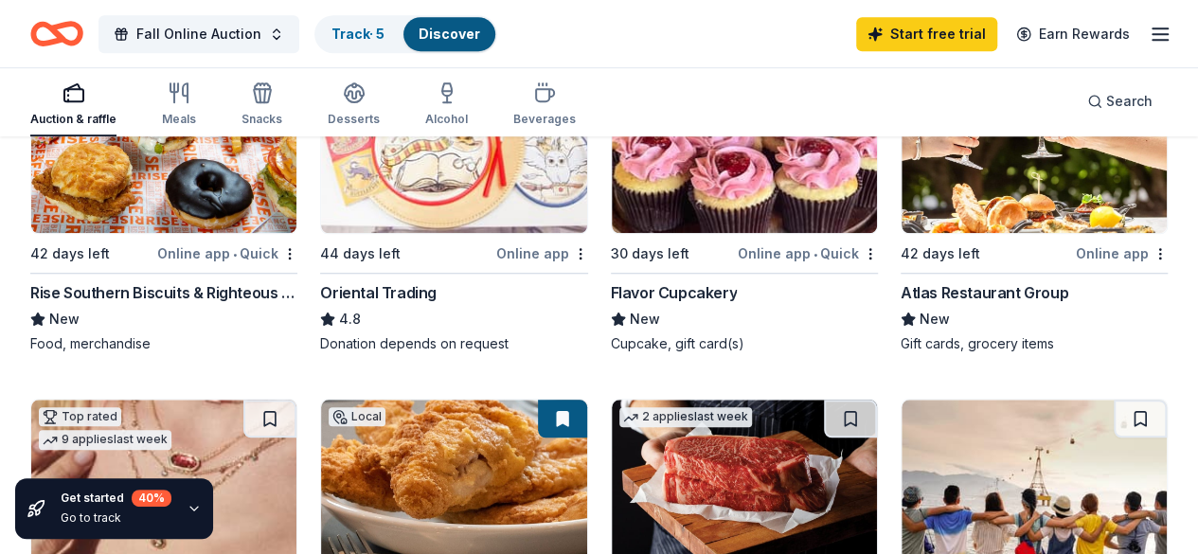
scroll to position [637, 0]
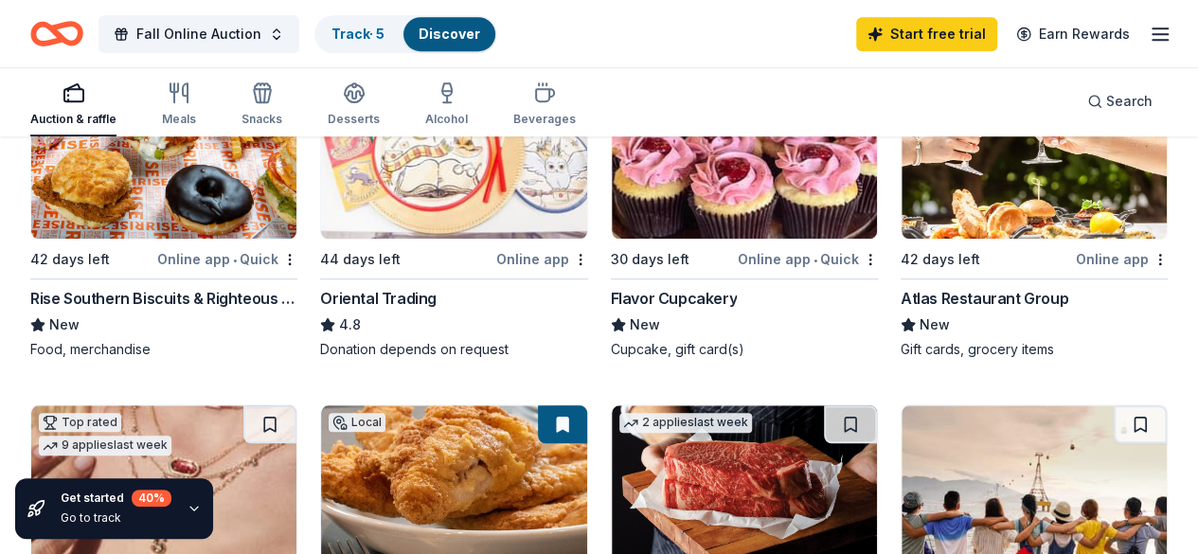
click at [901, 212] on img at bounding box center [1033, 149] width 265 height 180
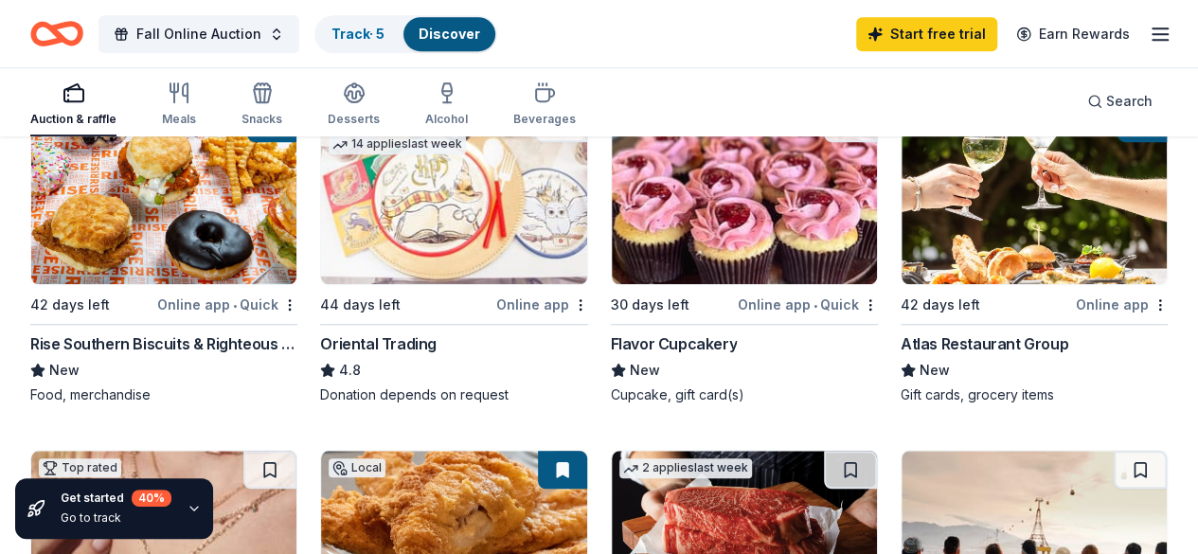
scroll to position [570, 0]
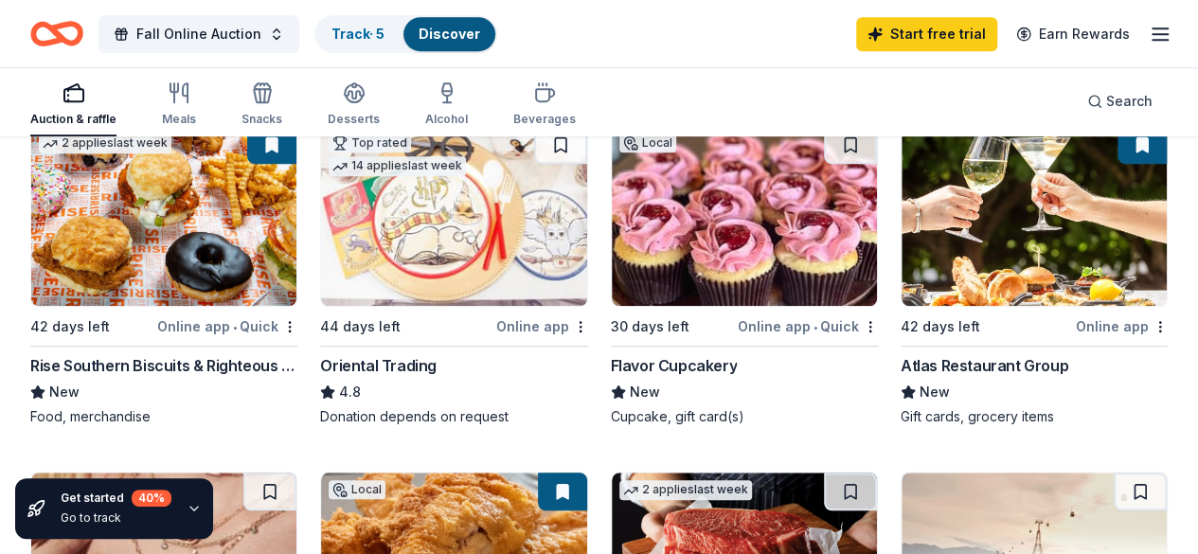
click at [586, 472] on img at bounding box center [453, 562] width 265 height 180
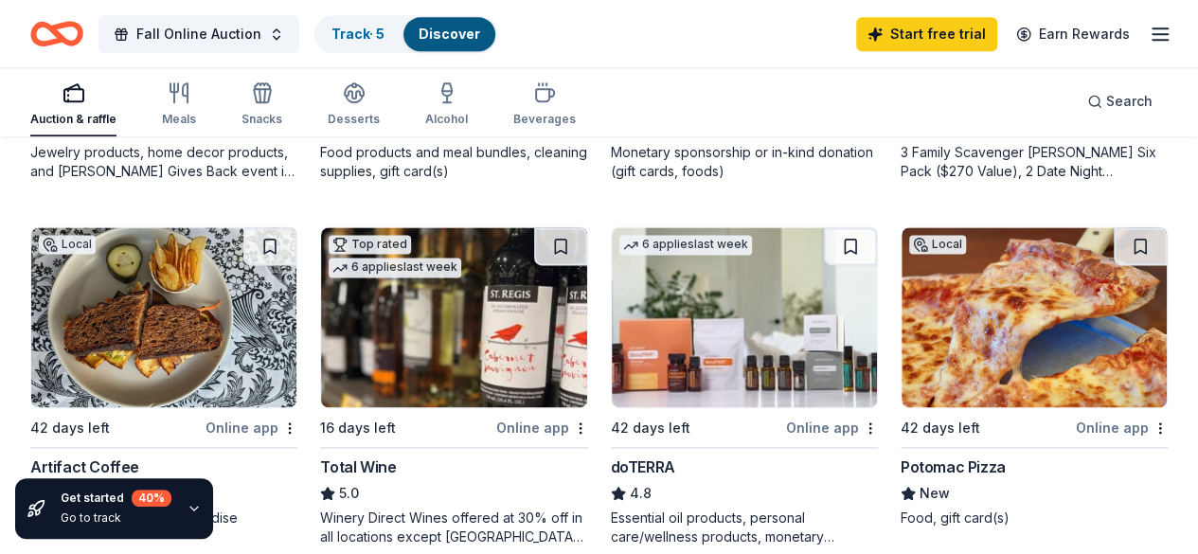
scroll to position [0, 0]
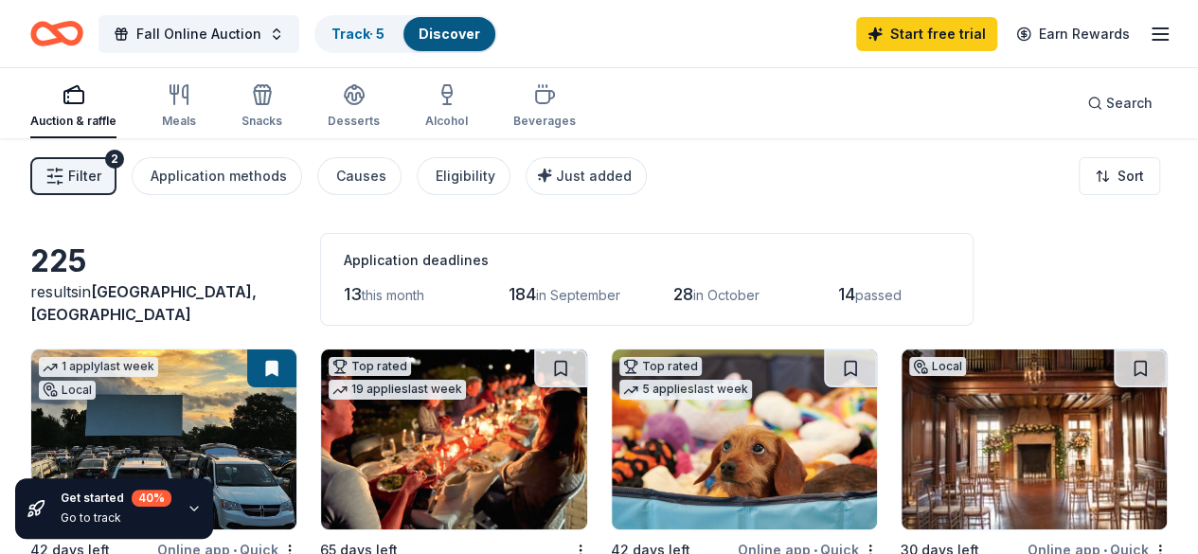
click at [1158, 34] on div "Fall Online Auction Track · 5 Discover Start free trial Earn Rewards" at bounding box center [599, 33] width 1198 height 67
click at [1153, 33] on icon "button" at bounding box center [1160, 34] width 23 height 23
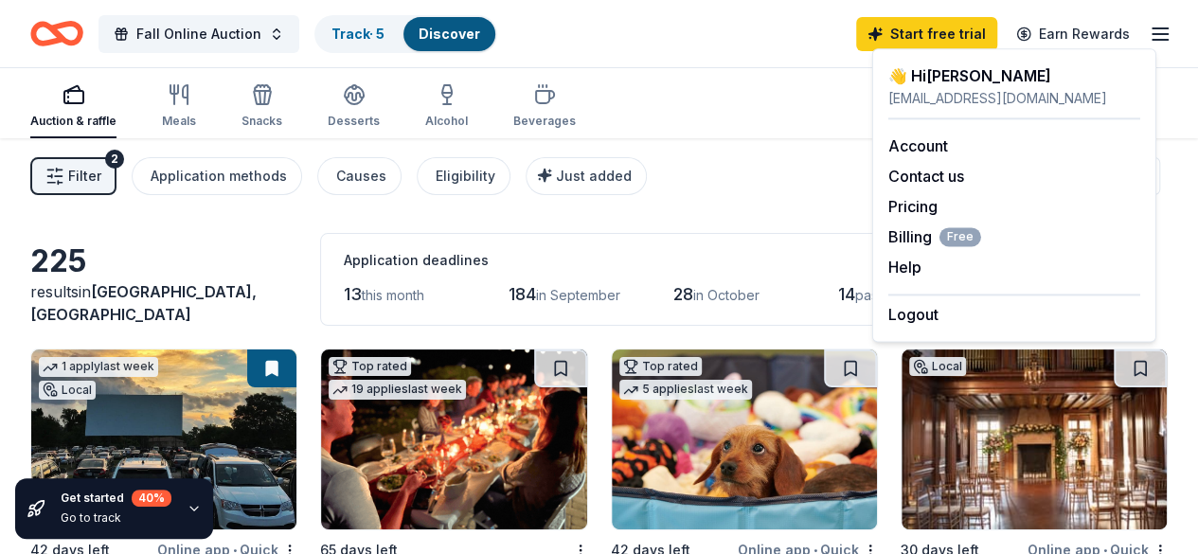
click at [756, 39] on div "Fall Online Auction Track · 5 Discover Start free trial Earn Rewards" at bounding box center [598, 33] width 1137 height 45
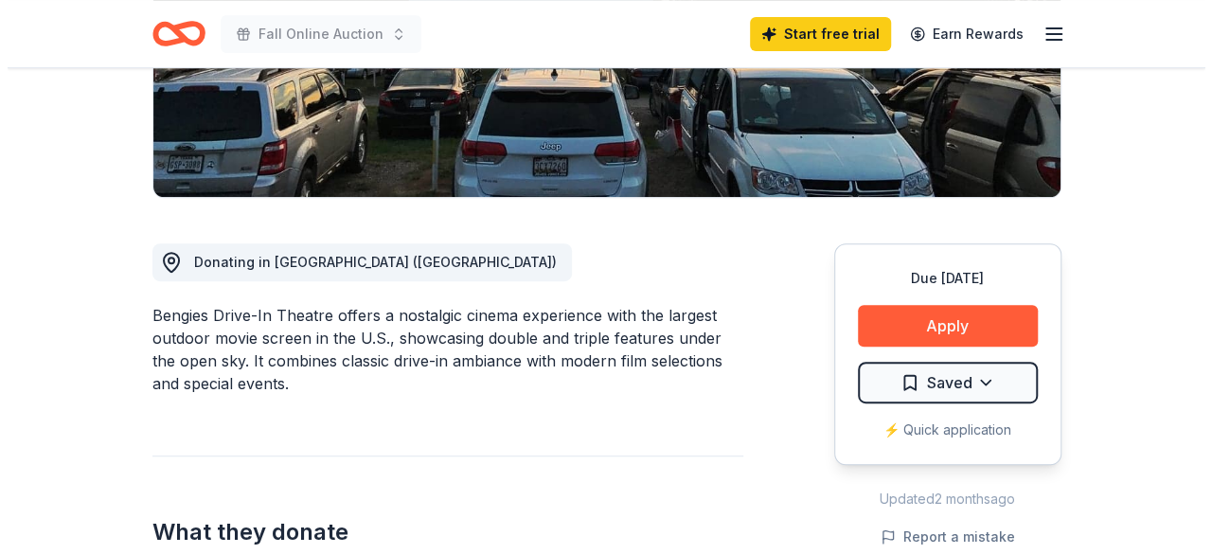
scroll to position [384, 0]
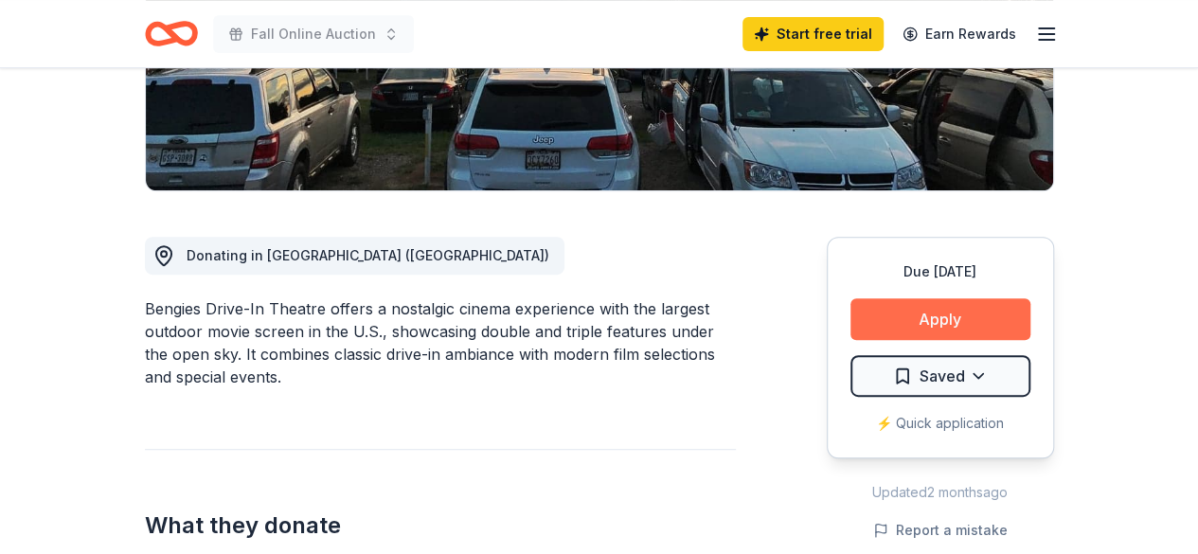
click at [914, 317] on button "Apply" at bounding box center [940, 319] width 180 height 42
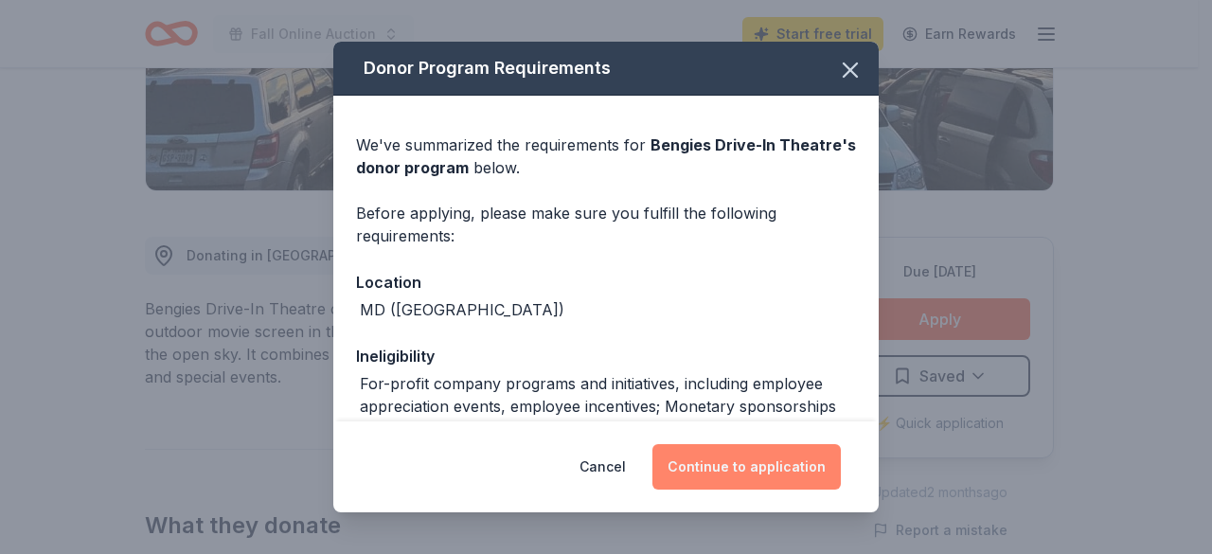
click at [742, 463] on button "Continue to application" at bounding box center [746, 466] width 188 height 45
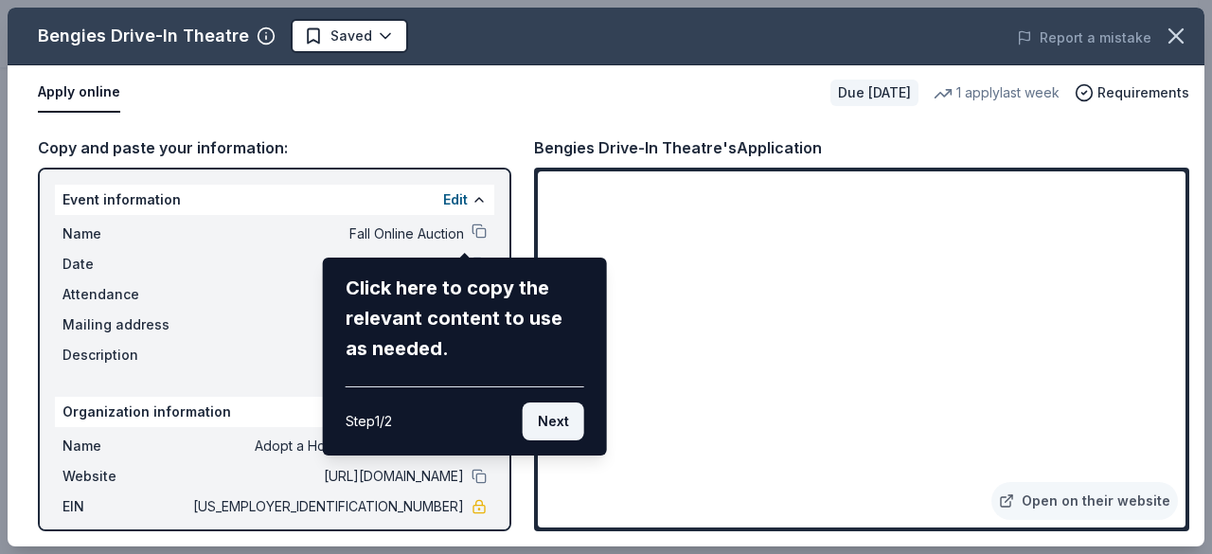
click at [554, 419] on button "Next" at bounding box center [554, 421] width 62 height 38
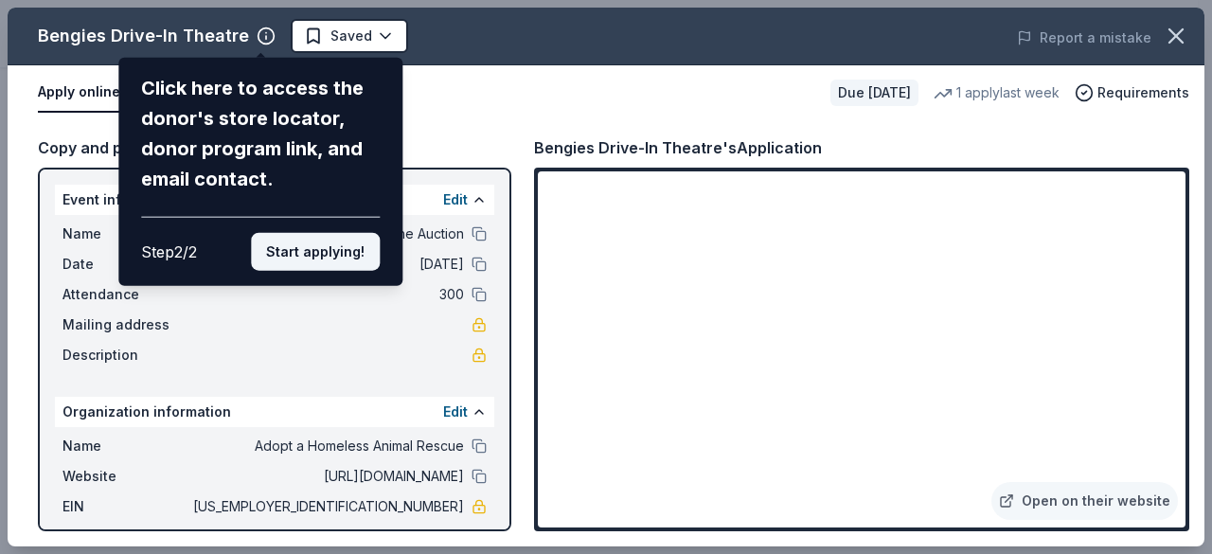
click at [333, 251] on button "Start applying!" at bounding box center [315, 252] width 129 height 38
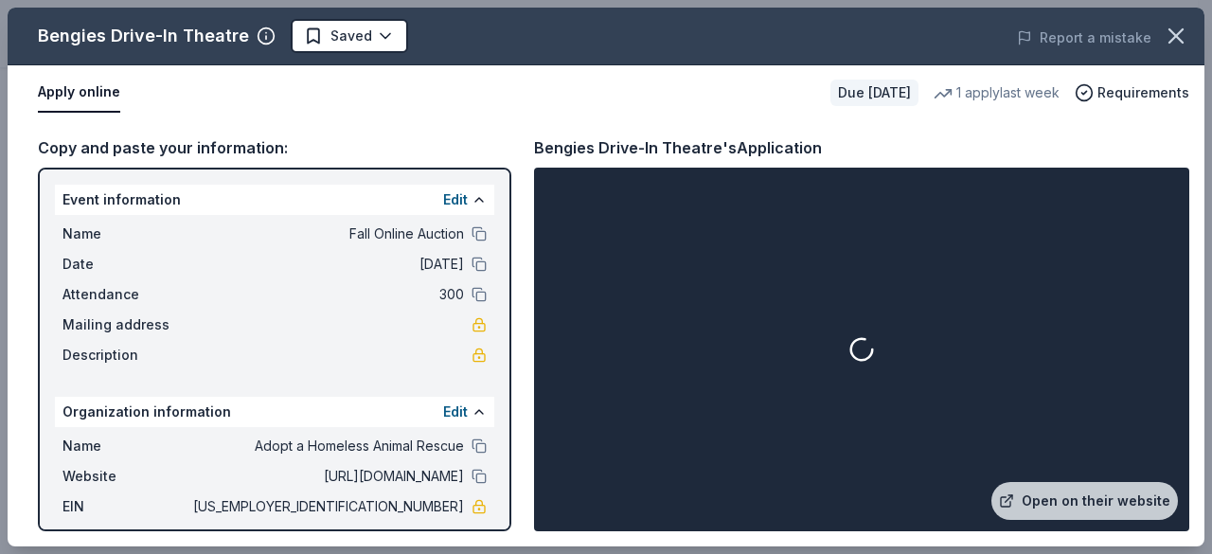
drag, startPoint x: 500, startPoint y: 283, endPoint x: 508, endPoint y: 407, distance: 124.3
click at [508, 407] on div "Bengies Drive-In Theatre Saved Report a mistake Apply online Due in 42 days 1 a…" at bounding box center [606, 277] width 1197 height 539
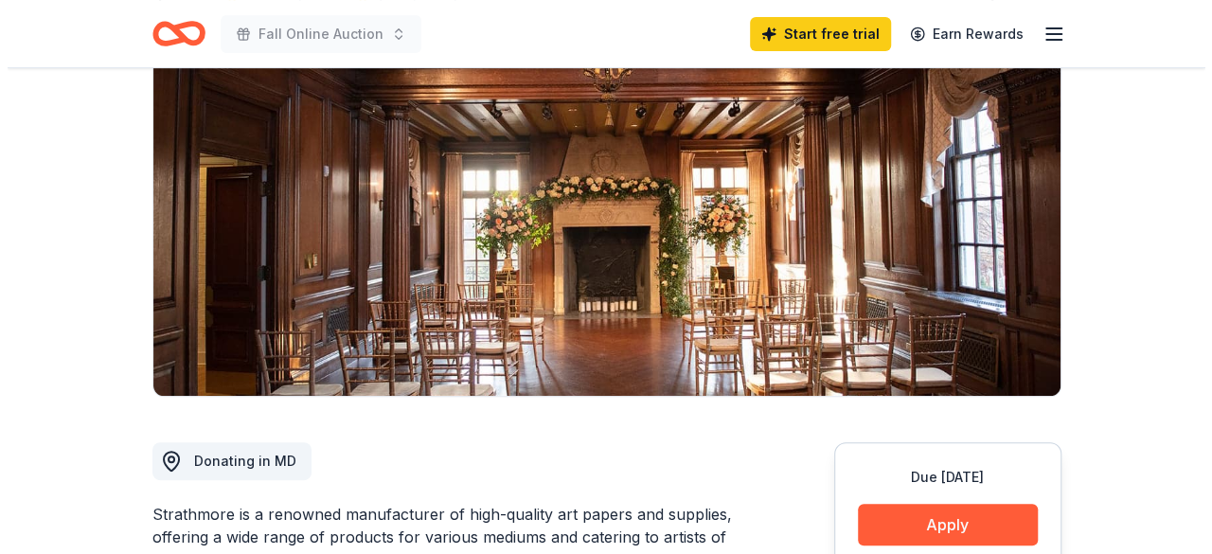
scroll to position [231, 0]
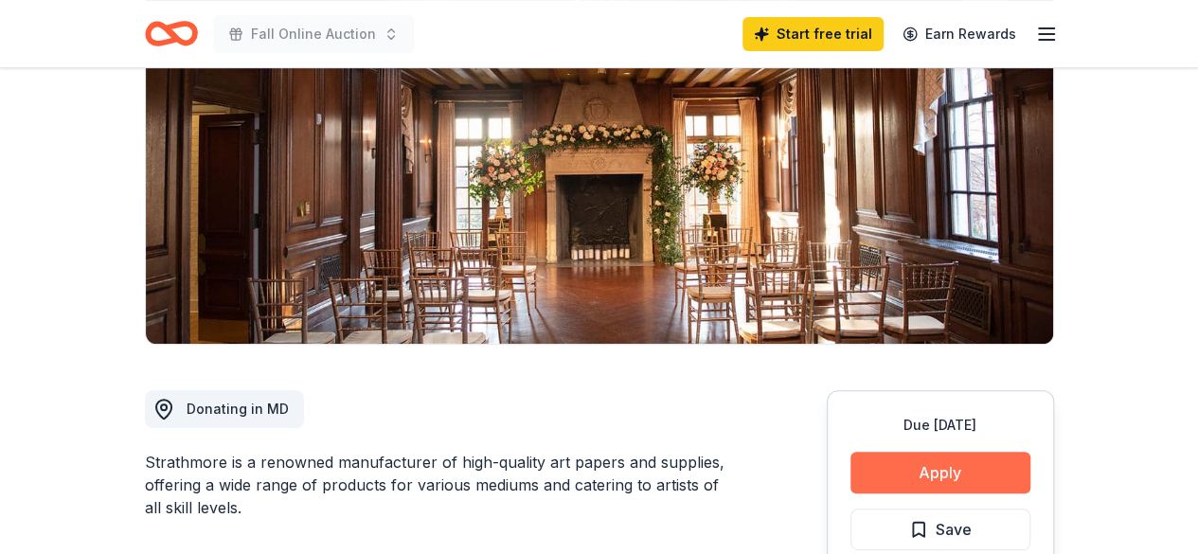
click at [966, 454] on button "Apply" at bounding box center [940, 473] width 180 height 42
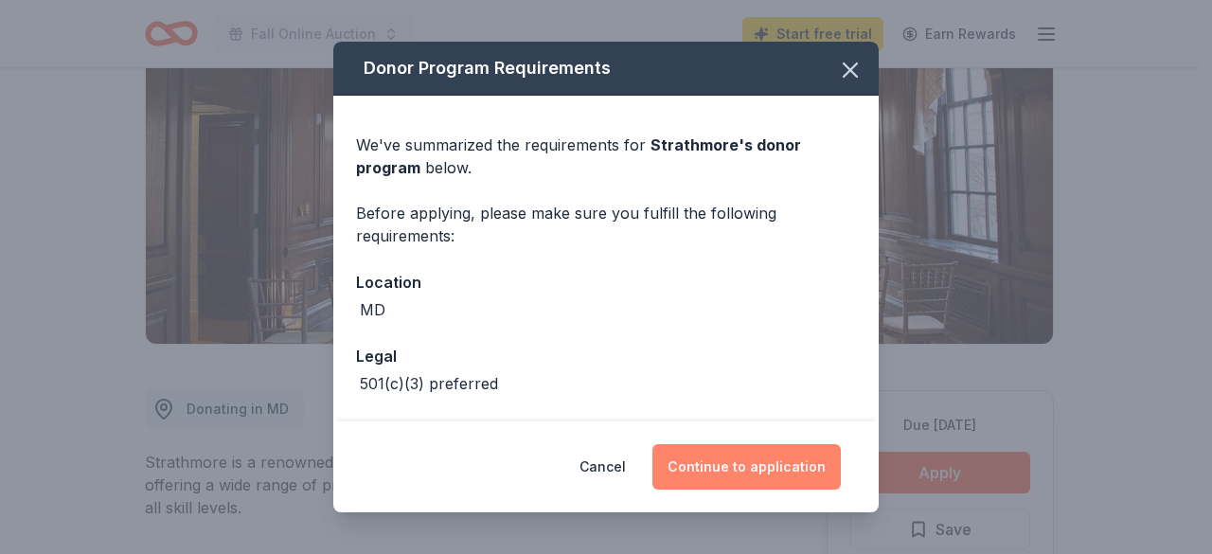
click at [731, 470] on button "Continue to application" at bounding box center [746, 466] width 188 height 45
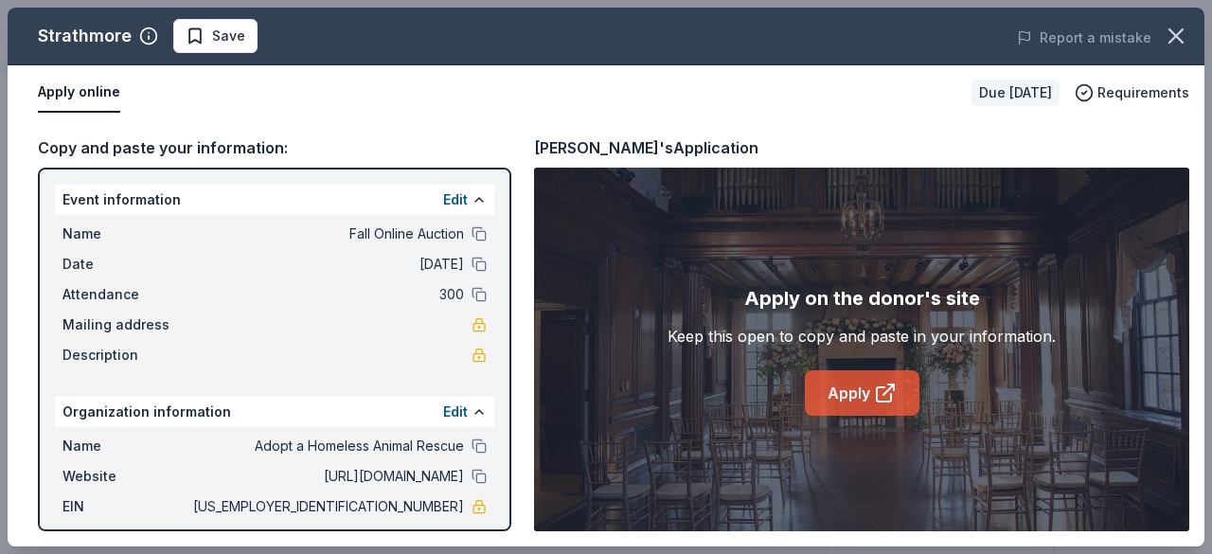
click at [856, 399] on link "Apply" at bounding box center [862, 392] width 115 height 45
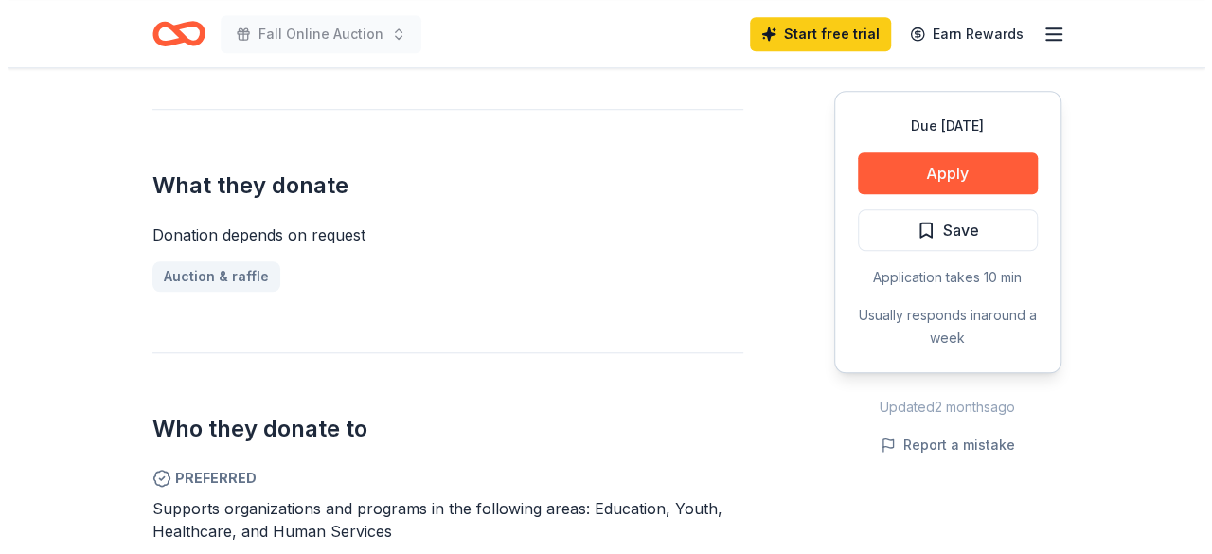
scroll to position [705, 0]
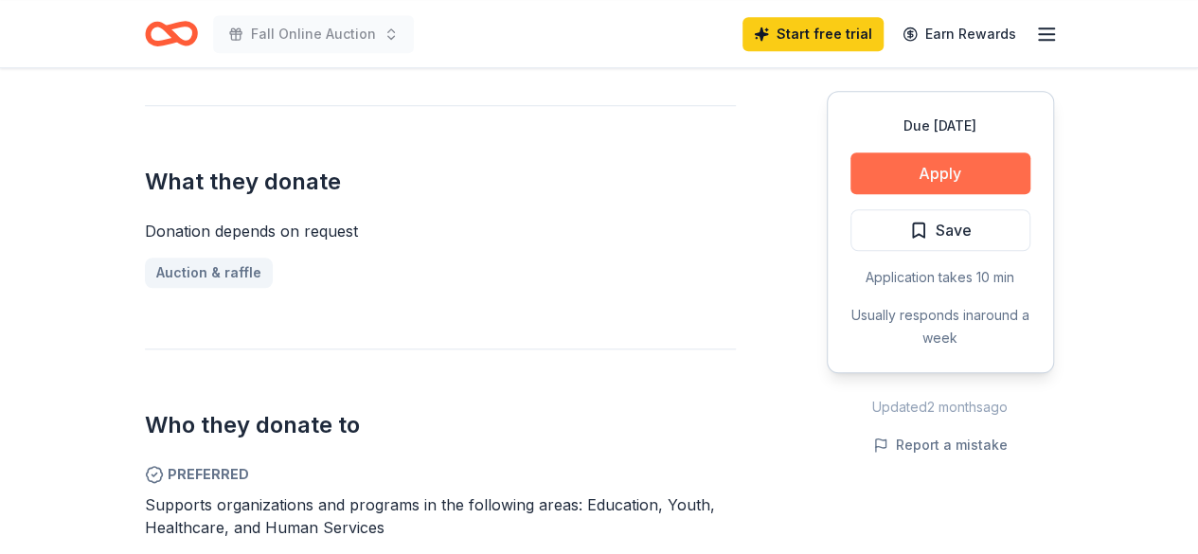
click at [926, 177] on button "Apply" at bounding box center [940, 173] width 180 height 42
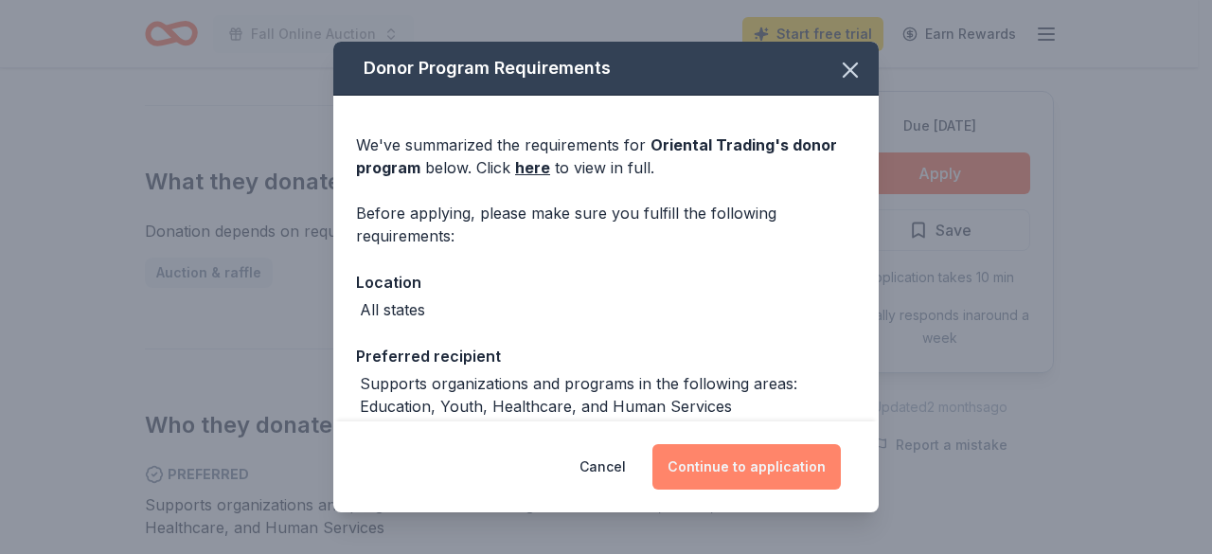
click at [771, 471] on button "Continue to application" at bounding box center [746, 466] width 188 height 45
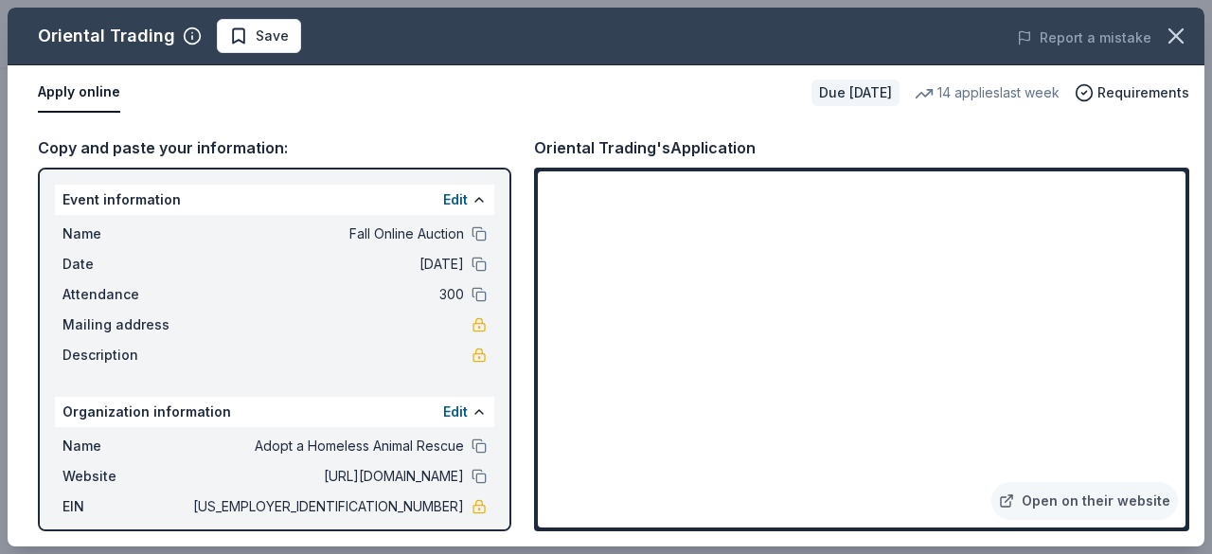
click at [1187, 292] on div "Open on their website" at bounding box center [861, 350] width 655 height 364
click at [1185, 289] on div "Open on their website" at bounding box center [861, 350] width 655 height 364
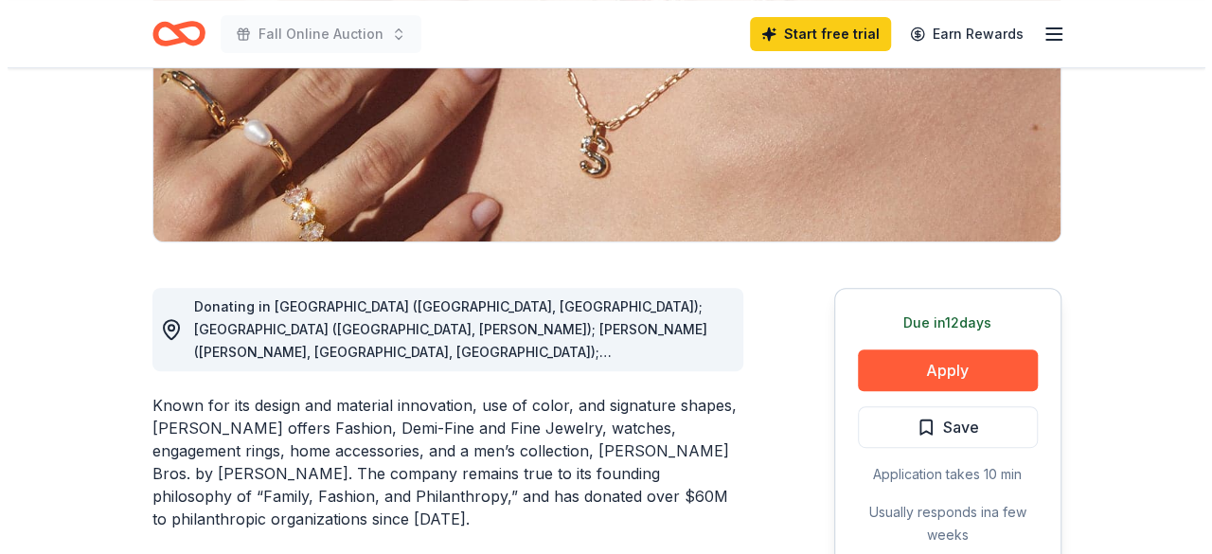
scroll to position [342, 0]
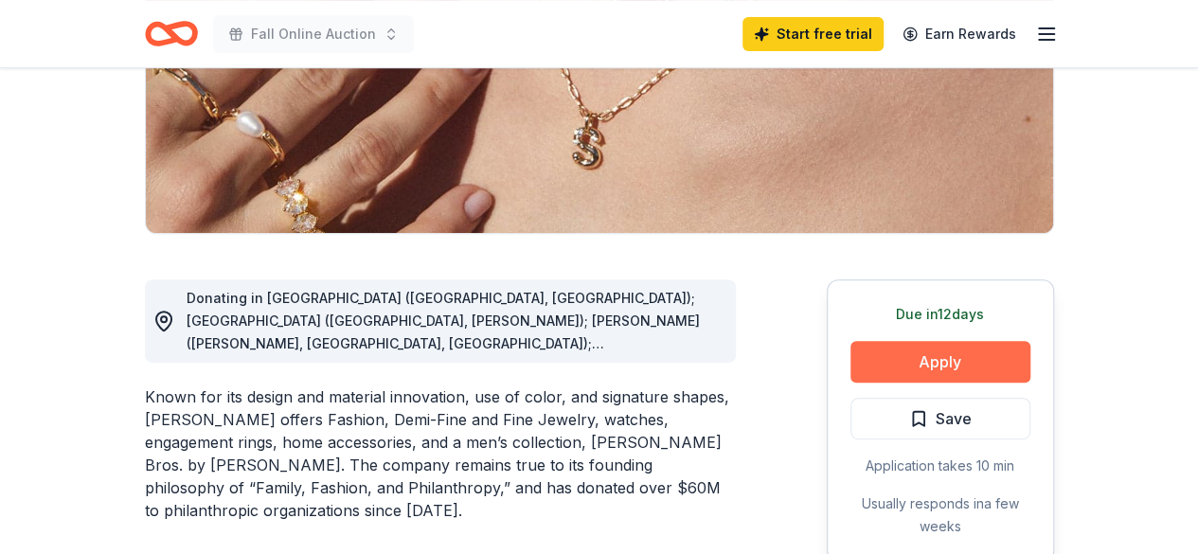
click at [939, 353] on button "Apply" at bounding box center [940, 362] width 180 height 42
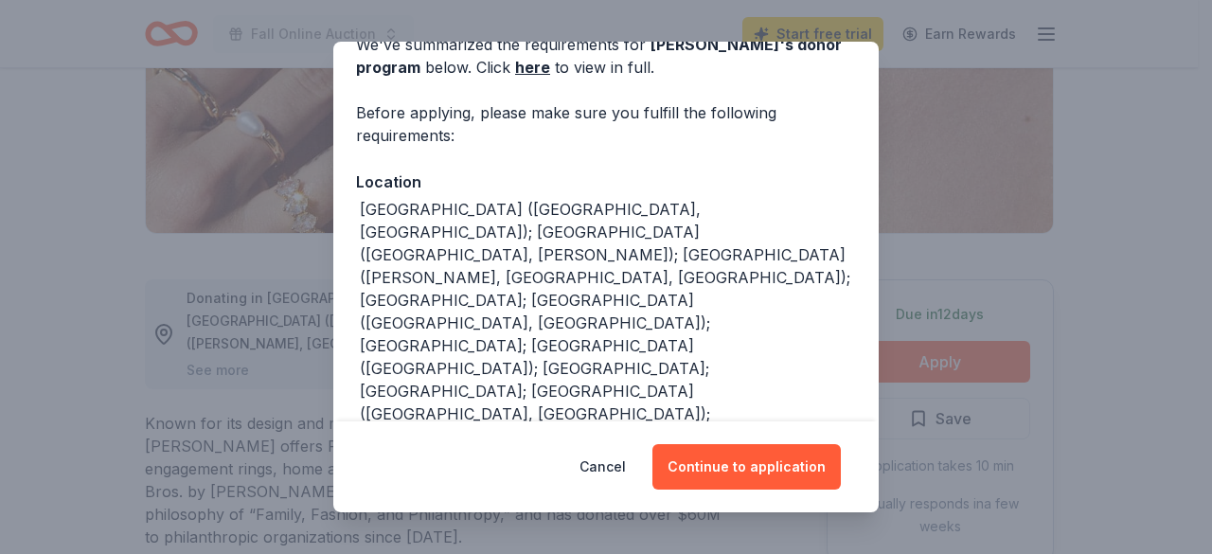
scroll to position [101, 0]
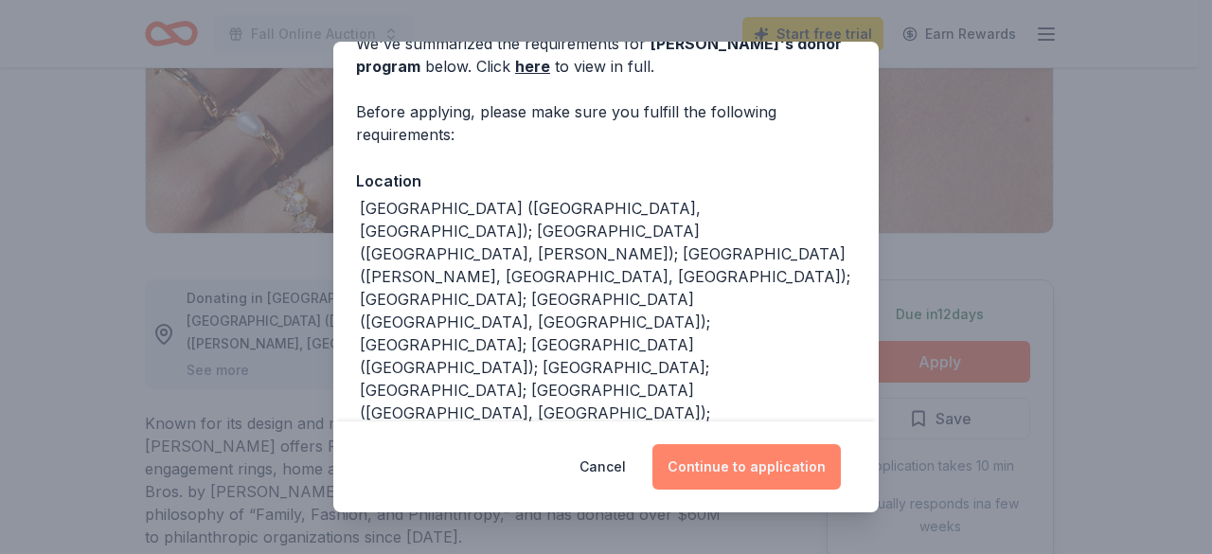
click at [712, 472] on button "Continue to application" at bounding box center [746, 466] width 188 height 45
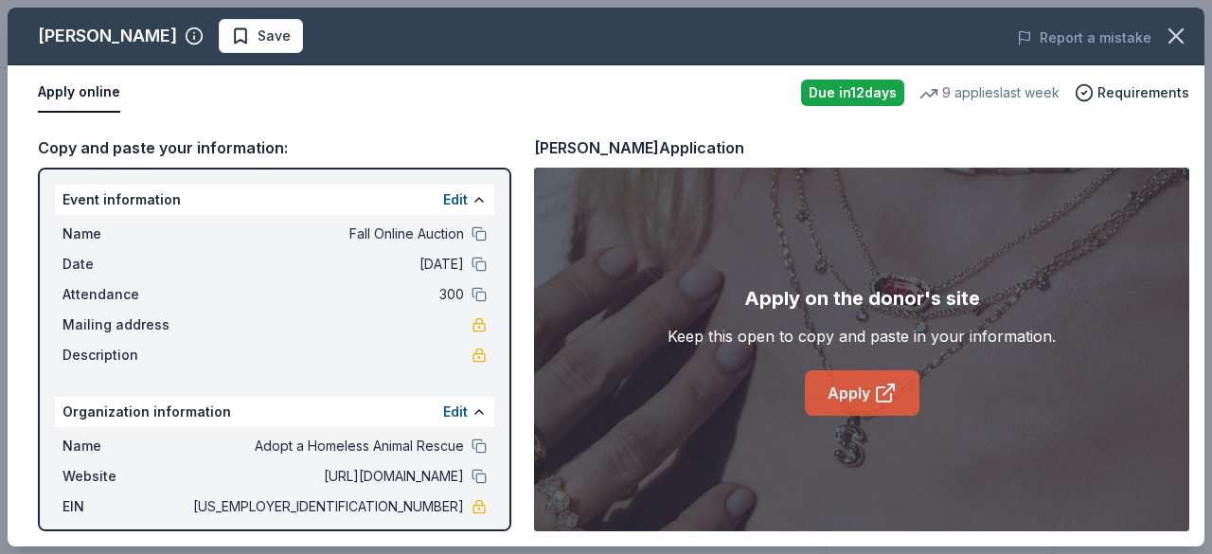
click at [828, 405] on link "Apply" at bounding box center [862, 392] width 115 height 45
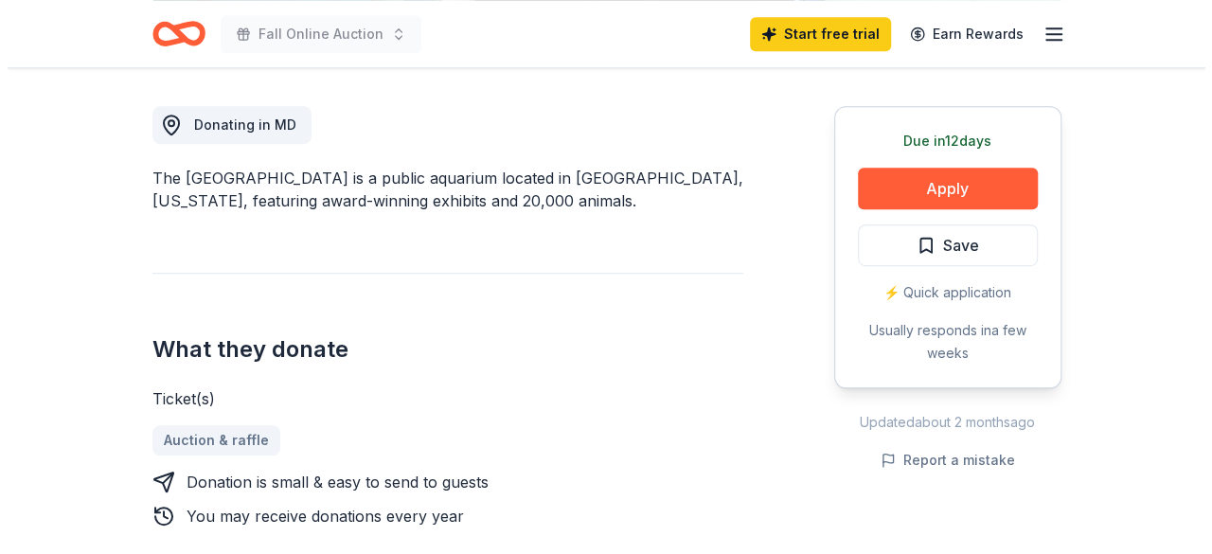
scroll to position [523, 0]
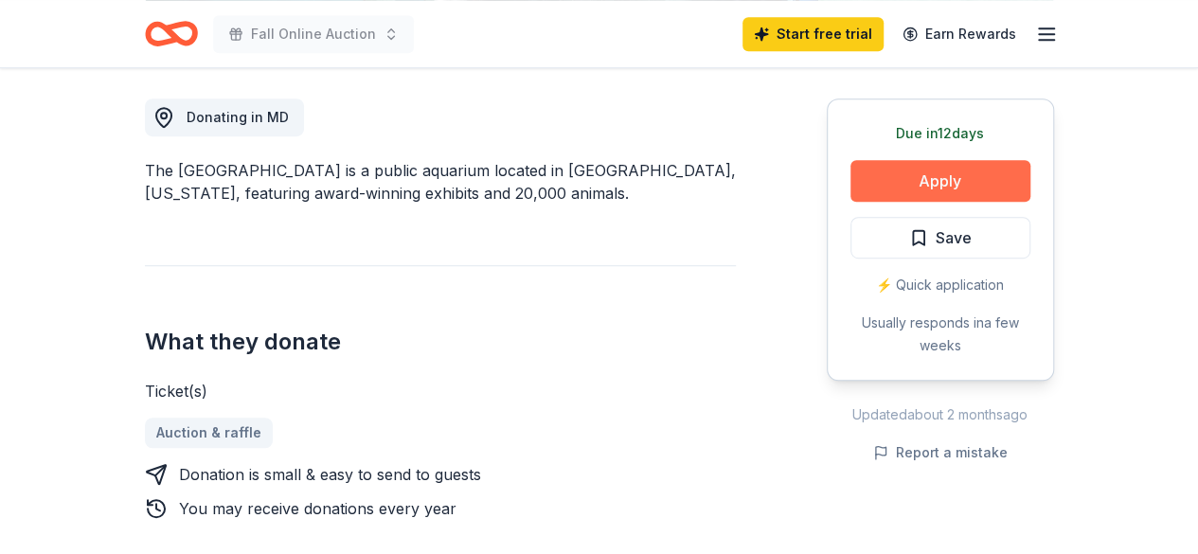
click at [951, 171] on button "Apply" at bounding box center [940, 181] width 180 height 42
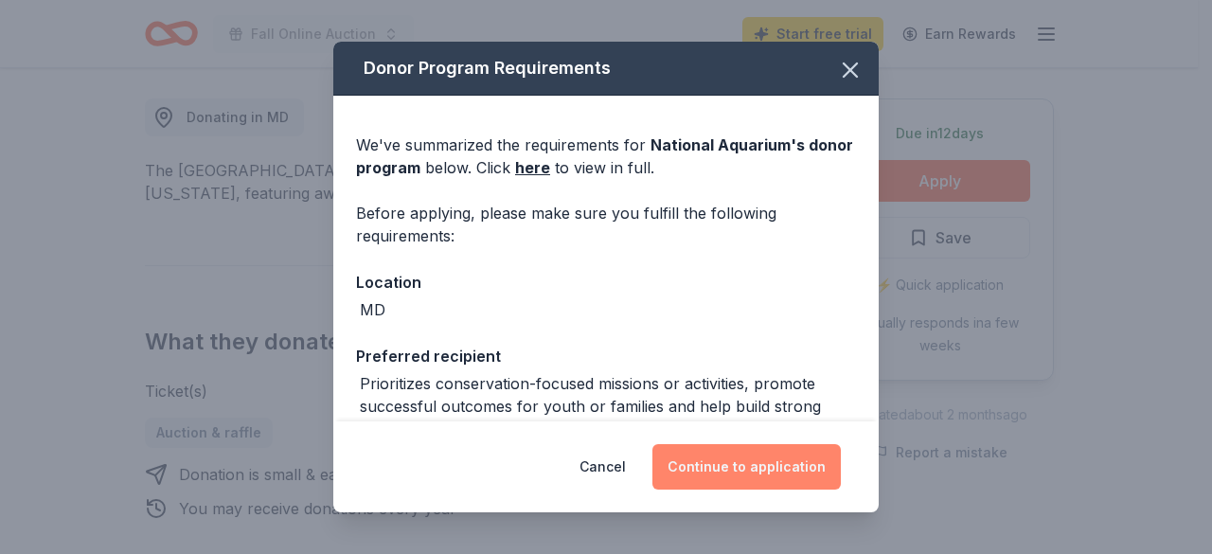
click at [764, 464] on button "Continue to application" at bounding box center [746, 466] width 188 height 45
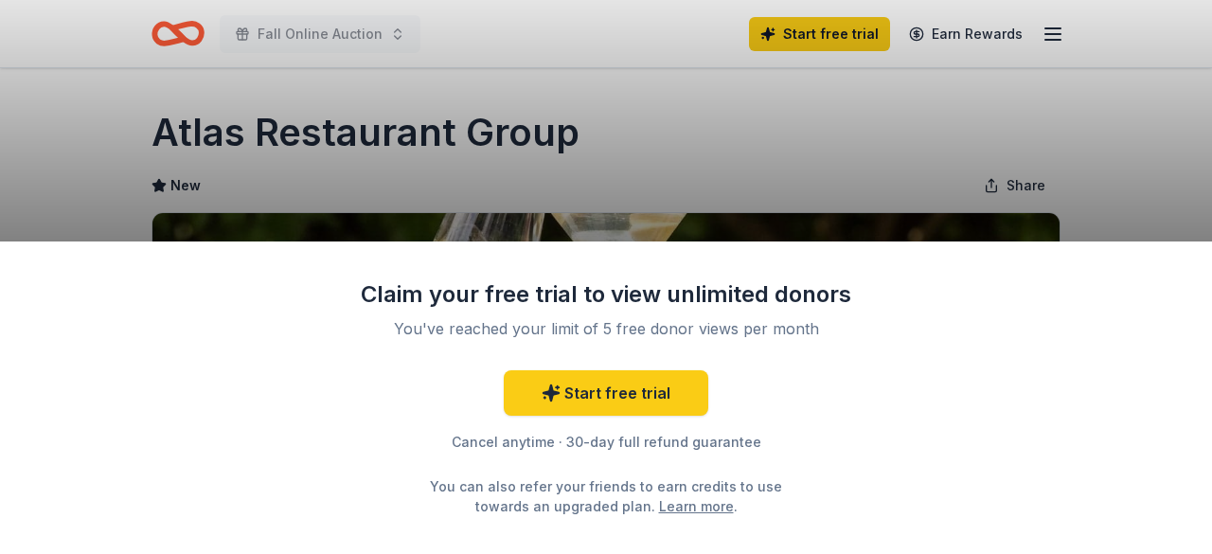
drag, startPoint x: 1211, startPoint y: 103, endPoint x: 1210, endPoint y: 217, distance: 113.6
click at [1197, 217] on html "Fall Online Auction Start free trial Earn Rewards Due [DATE] Share Atlas Restau…" at bounding box center [606, 277] width 1212 height 554
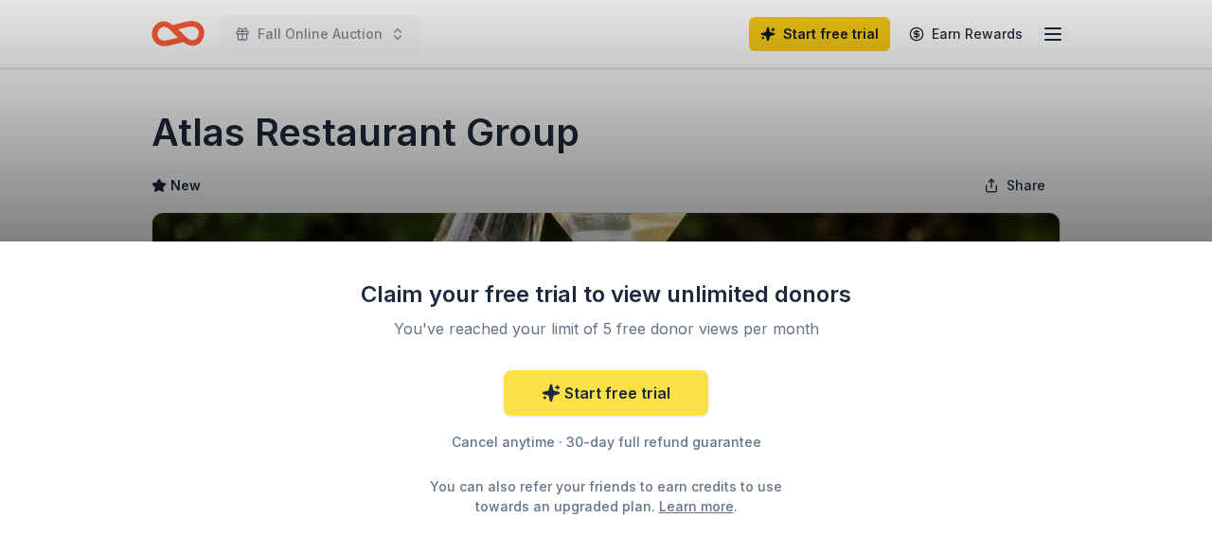
click at [655, 391] on link "Start free trial" at bounding box center [606, 392] width 205 height 45
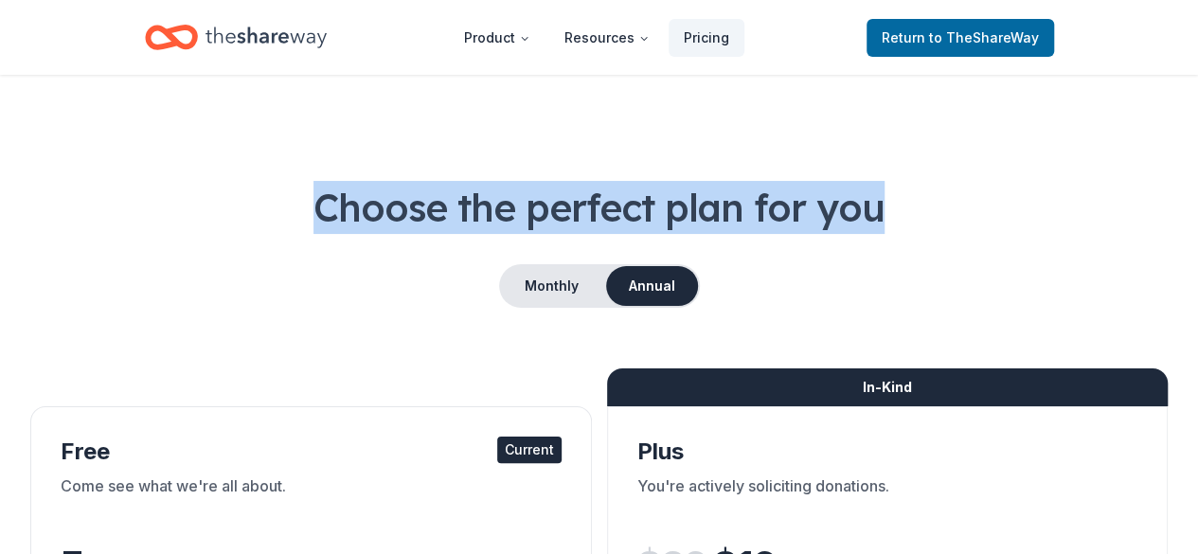
drag, startPoint x: 1192, startPoint y: 71, endPoint x: 1202, endPoint y: 79, distance: 12.9
click at [1197, 79] on html "Product Resources Pricing Return to TheShareWay Choose the perfect plan for you…" at bounding box center [599, 277] width 1198 height 554
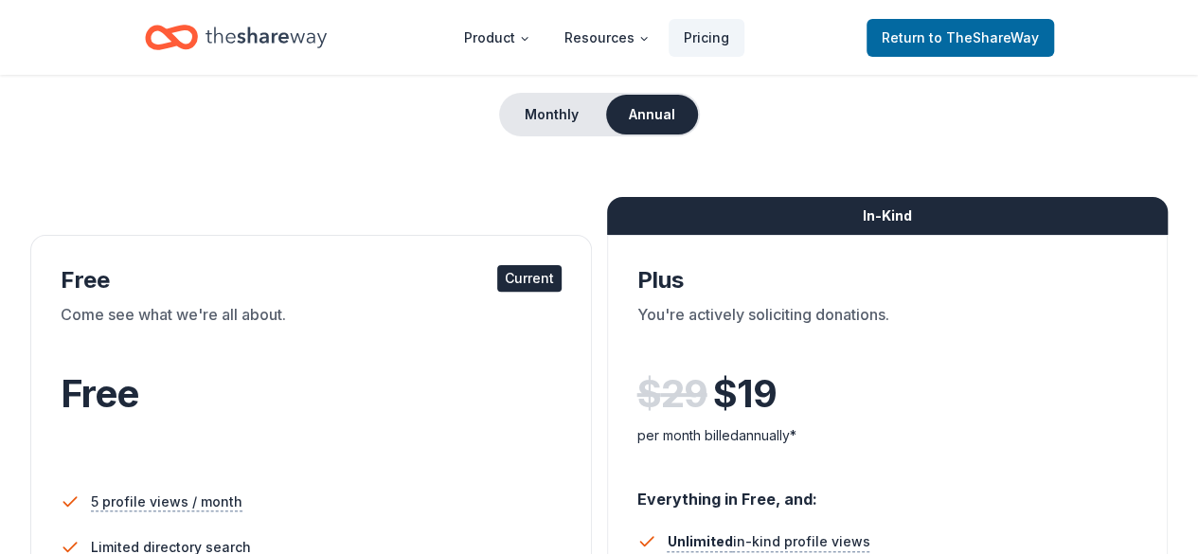
scroll to position [187, 0]
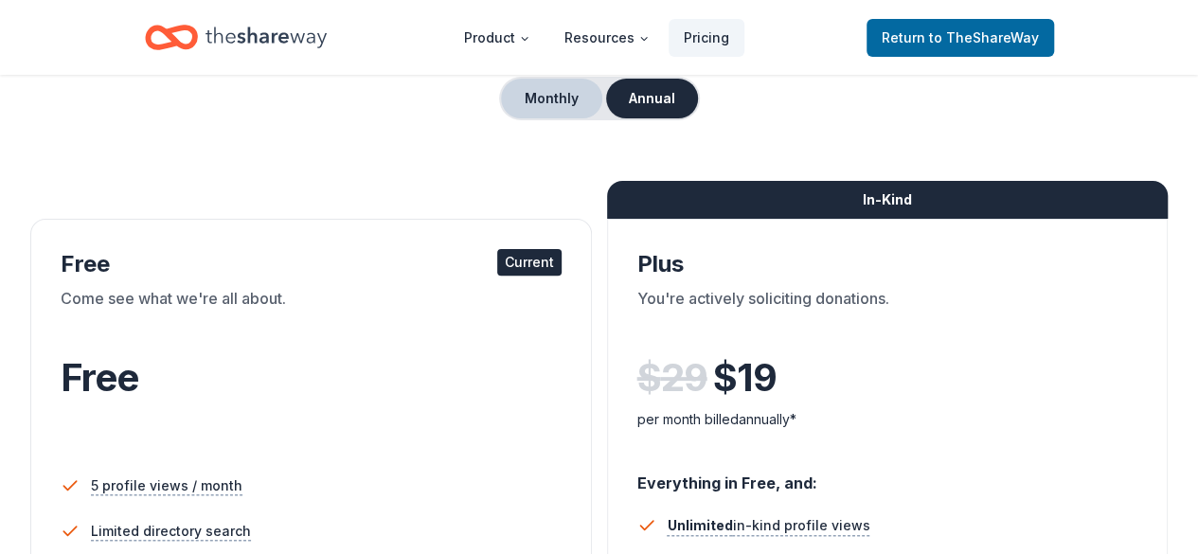
click at [583, 98] on button "Monthly" at bounding box center [551, 99] width 101 height 40
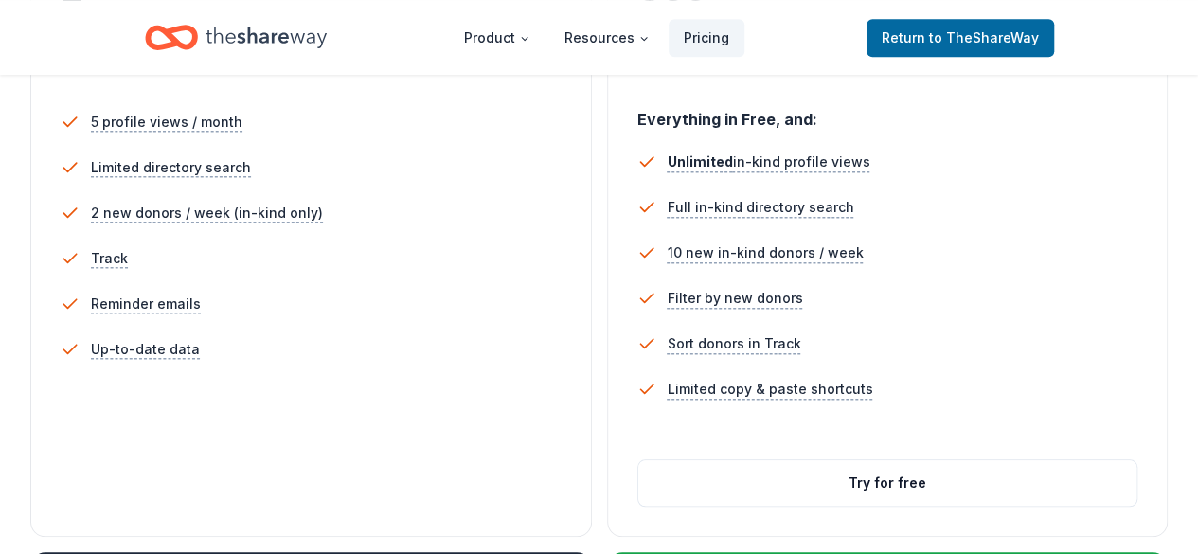
scroll to position [557, 0]
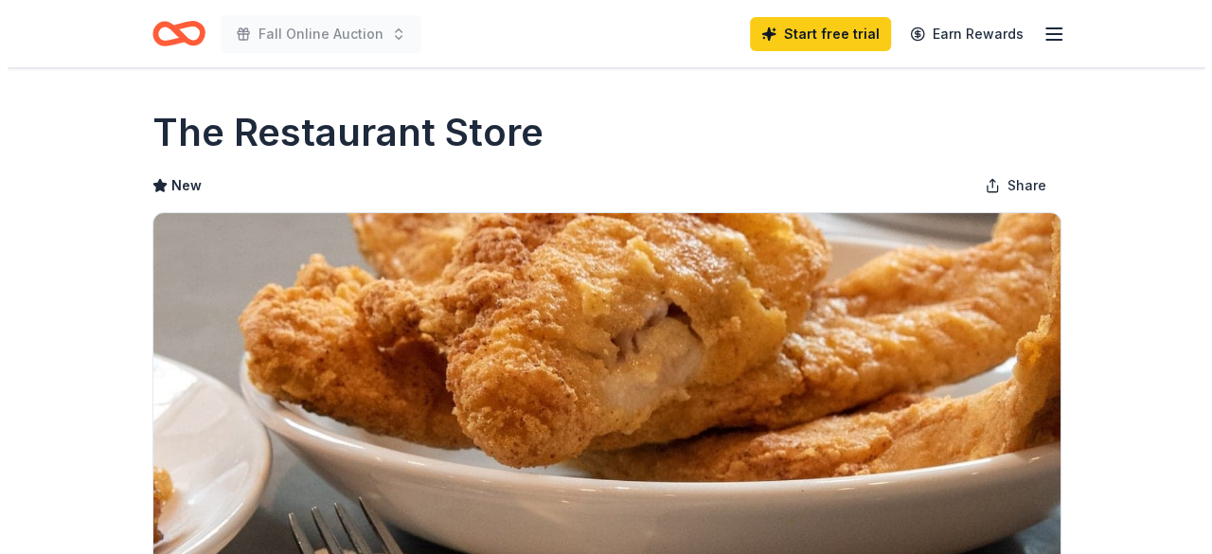
scroll to position [485, 0]
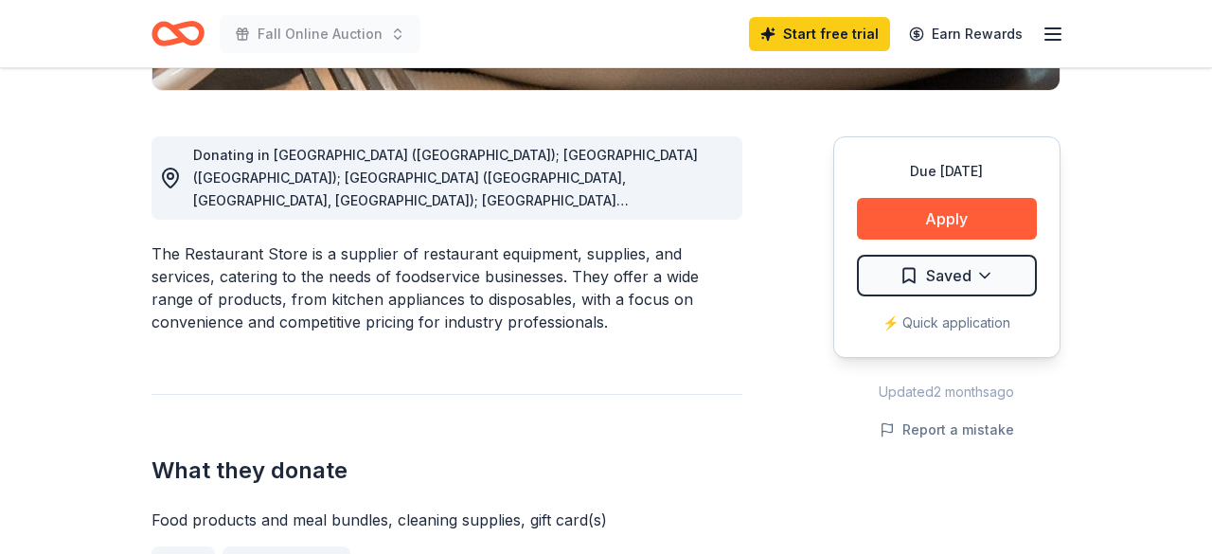
click at [1197, 186] on div "Claim your free trial to view unlimited donors You've reached your limit of 5 f…" at bounding box center [606, 277] width 1212 height 554
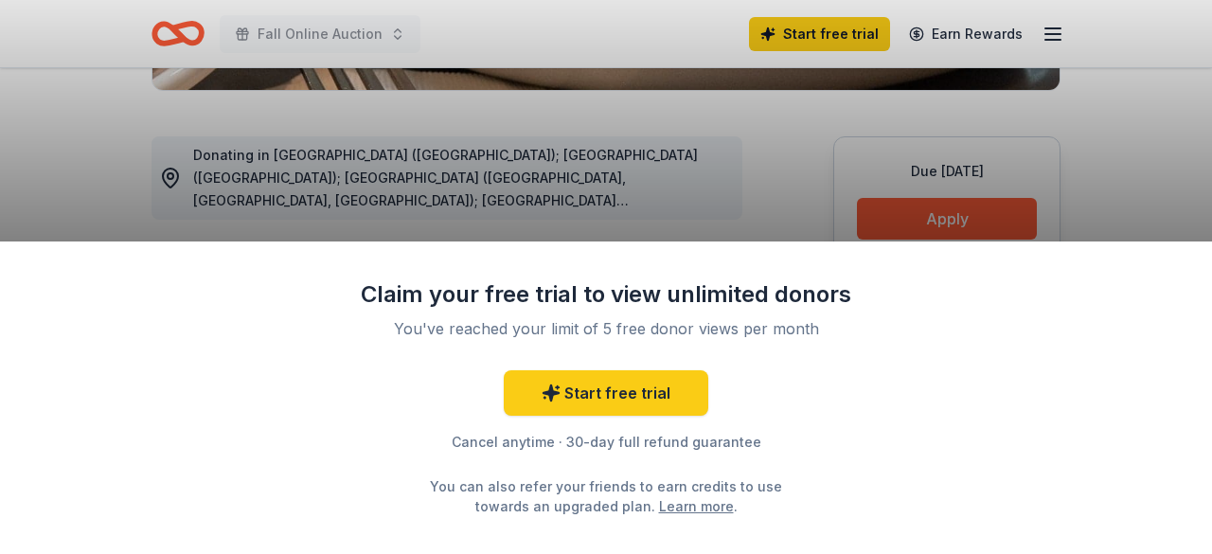
click at [1197, 160] on div "Claim your free trial to view unlimited donors You've reached your limit of 5 f…" at bounding box center [606, 277] width 1212 height 554
